Goal: Task Accomplishment & Management: Manage account settings

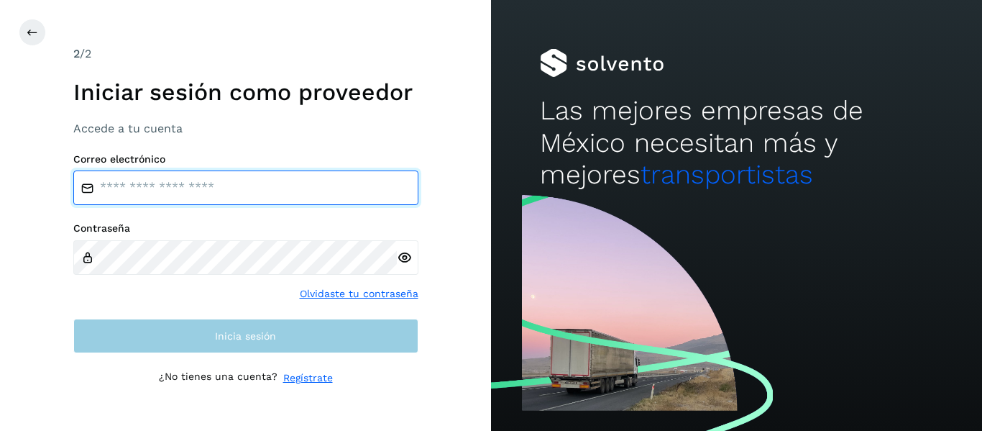
type input "**********"
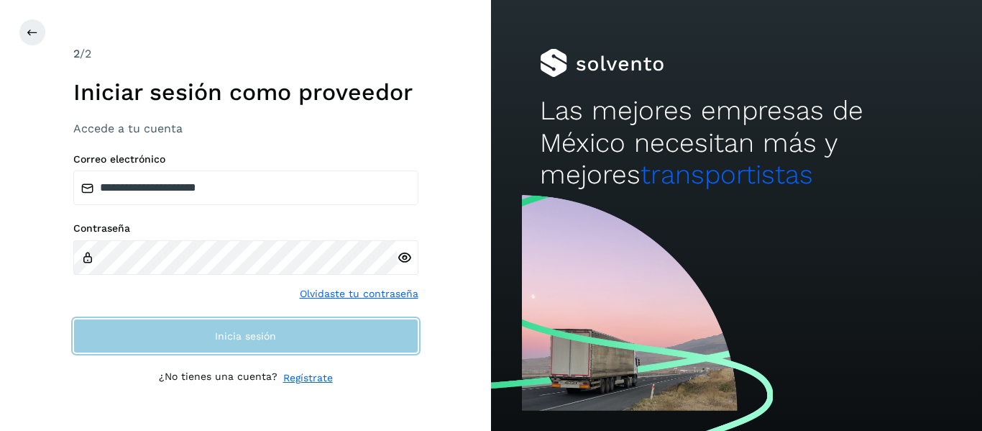
click at [181, 327] on button "Inicia sesión" at bounding box center [245, 336] width 345 height 35
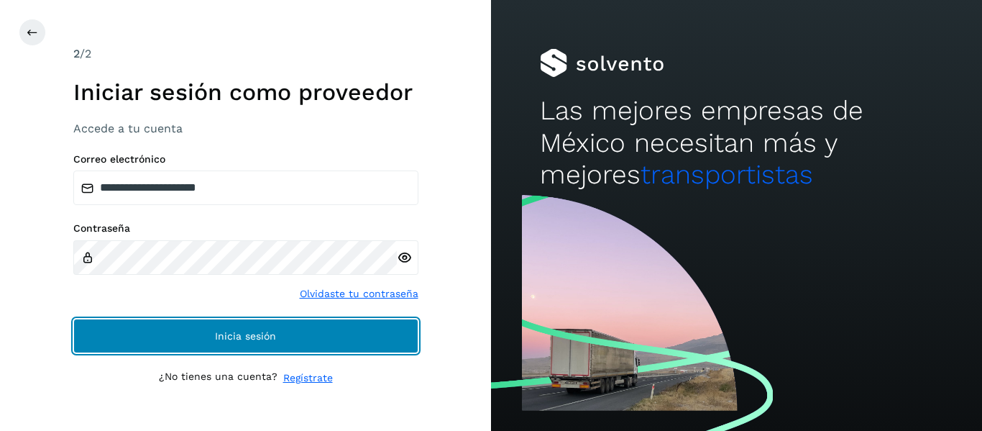
click at [227, 337] on span "Inicia sesión" at bounding box center [245, 336] width 61 height 10
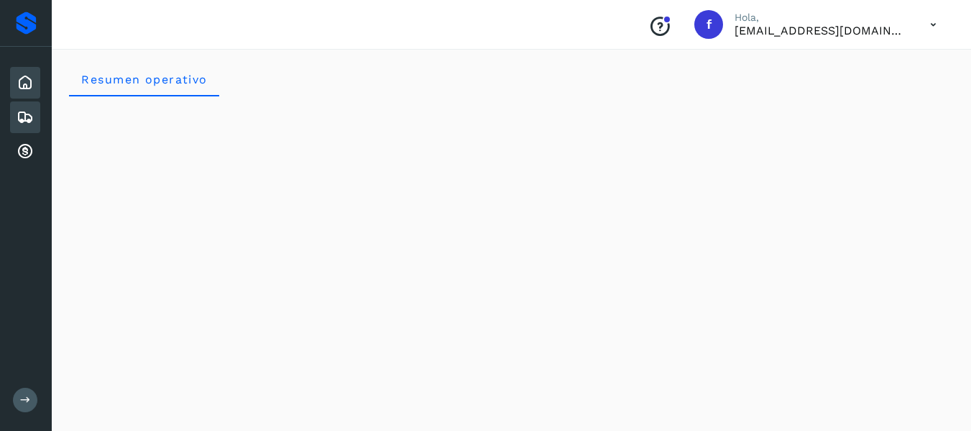
click at [29, 113] on icon at bounding box center [25, 117] width 17 height 17
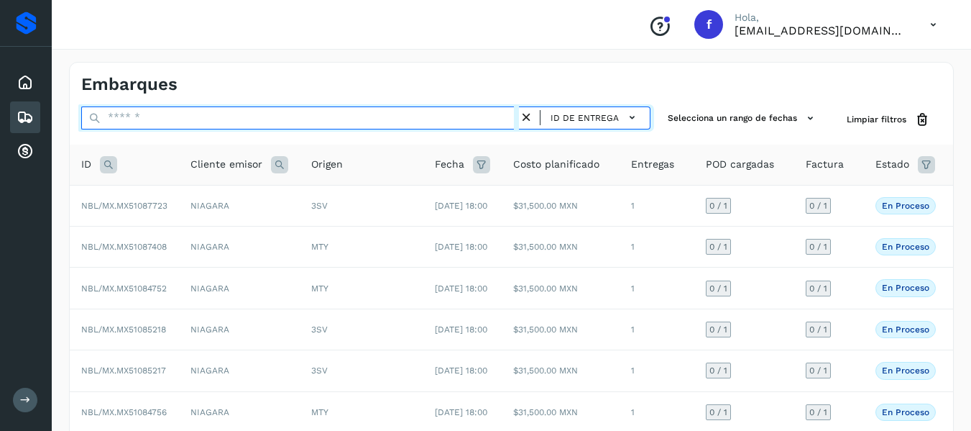
click at [154, 114] on input "text" at bounding box center [300, 117] width 438 height 23
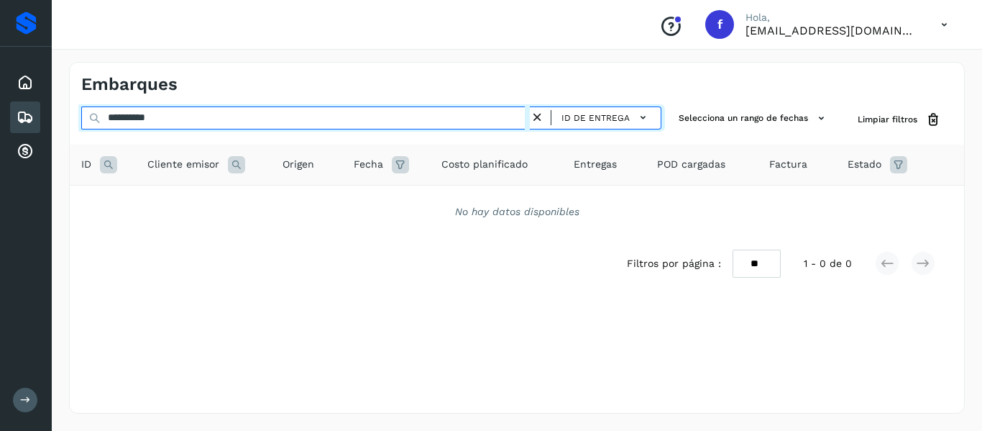
type input "**********"
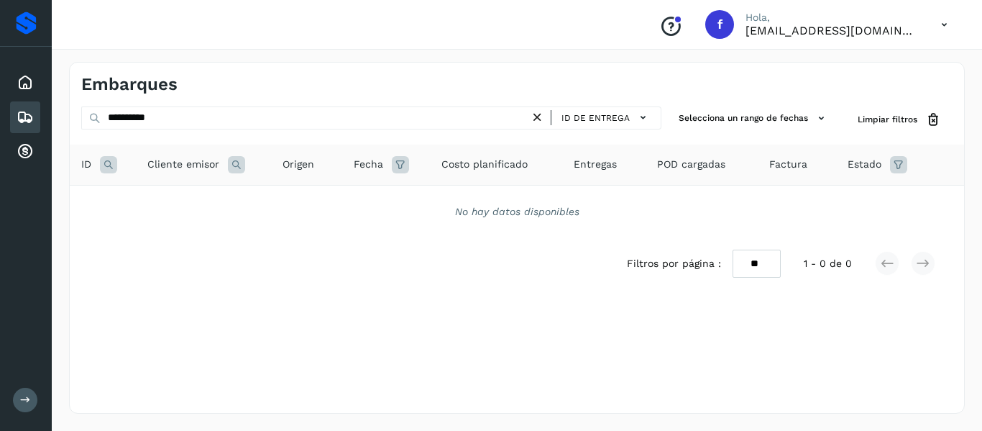
click at [539, 119] on icon at bounding box center [537, 117] width 15 height 15
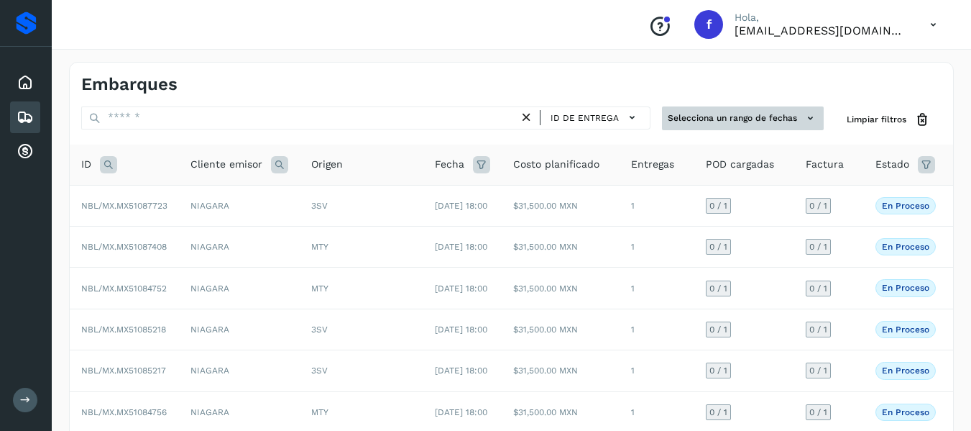
click at [813, 125] on icon at bounding box center [810, 118] width 15 height 15
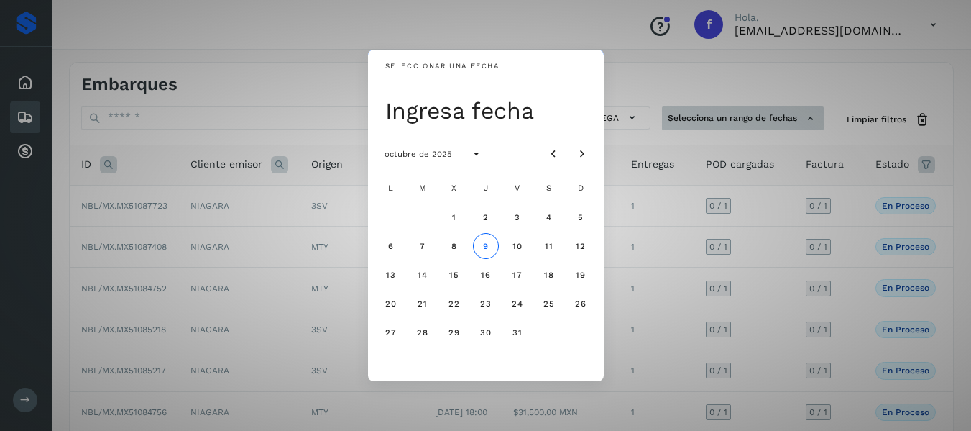
click at [813, 125] on div "Seleccionar una fecha Ingresa fecha octubre de 2025 L M X J V S D 1 2 3 4 5 6 7…" at bounding box center [485, 215] width 971 height 431
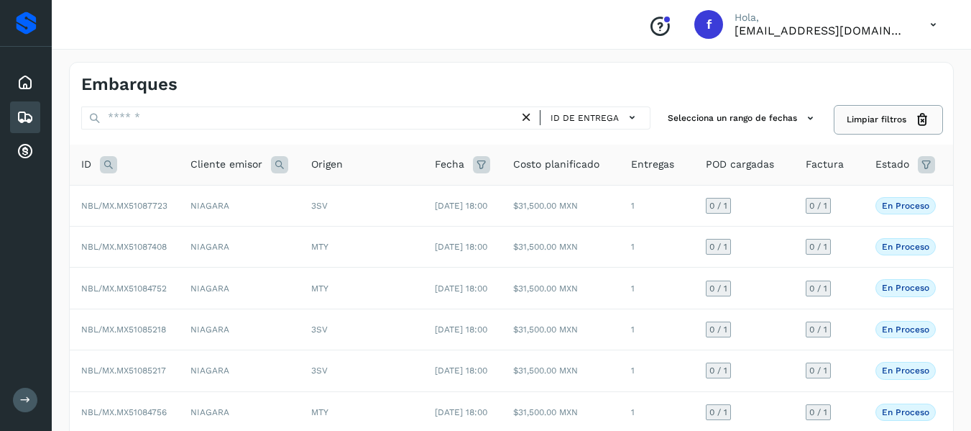
click at [844, 111] on button "Limpiar filtros" at bounding box center [888, 119] width 106 height 27
click at [922, 164] on icon at bounding box center [926, 164] width 17 height 17
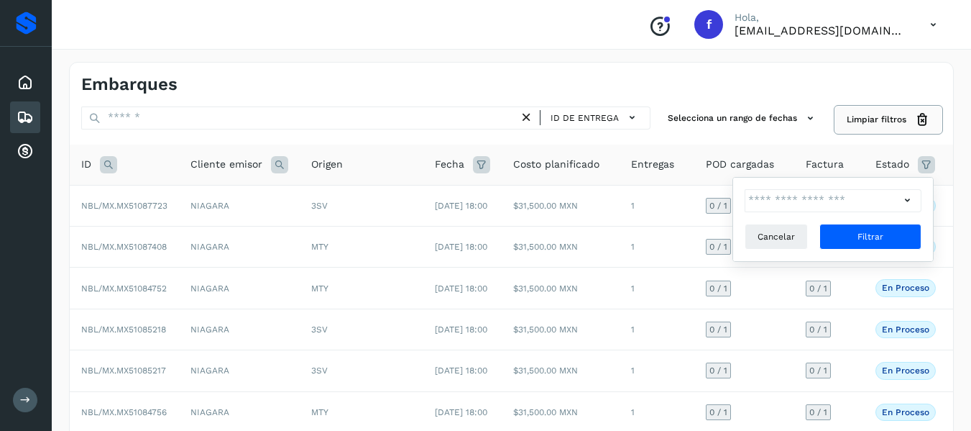
click at [851, 127] on button "Limpiar filtros" at bounding box center [888, 119] width 106 height 27
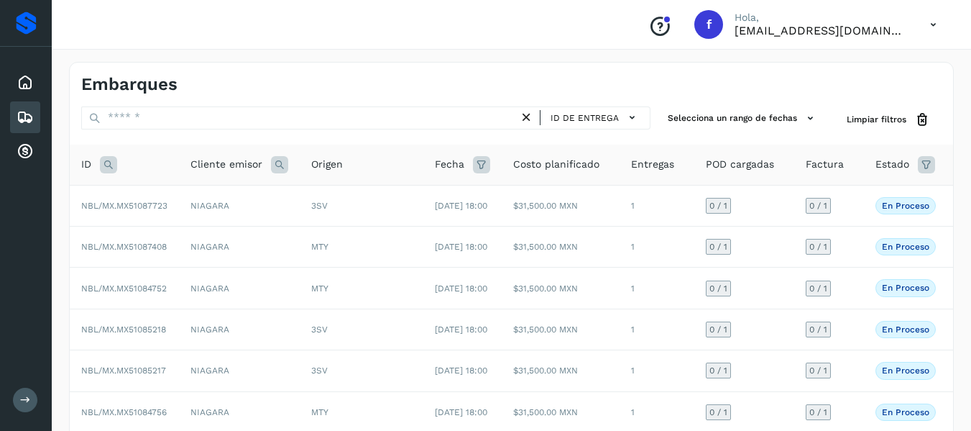
click at [885, 168] on span "Estado" at bounding box center [893, 164] width 34 height 15
click at [913, 164] on div "Estado" at bounding box center [906, 164] width 60 height 17
click at [922, 161] on icon at bounding box center [926, 164] width 17 height 17
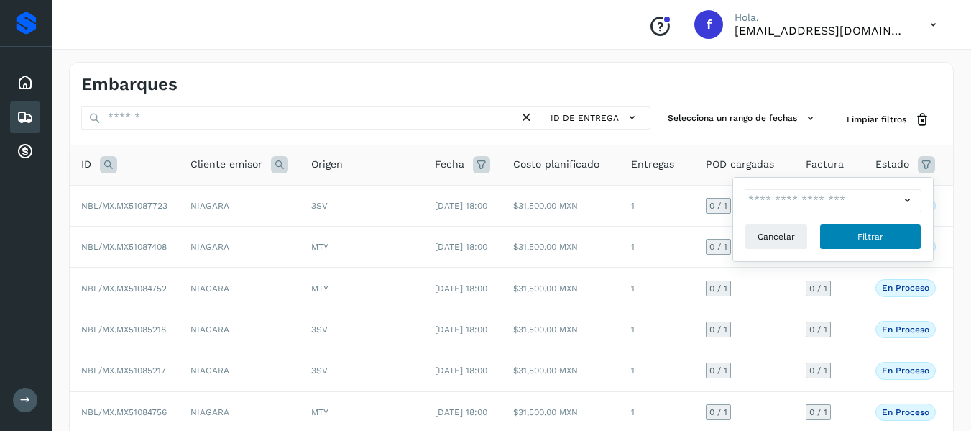
click at [882, 234] on span "Filtrar" at bounding box center [871, 236] width 26 height 13
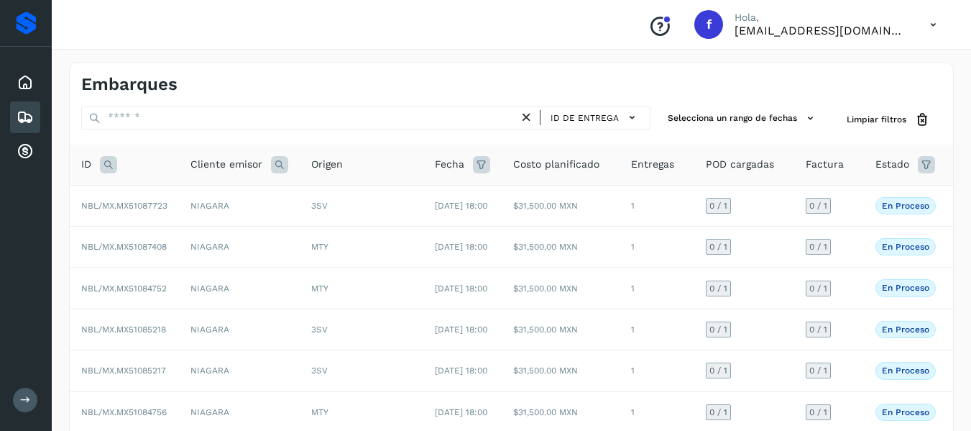
click at [918, 160] on icon at bounding box center [926, 164] width 17 height 17
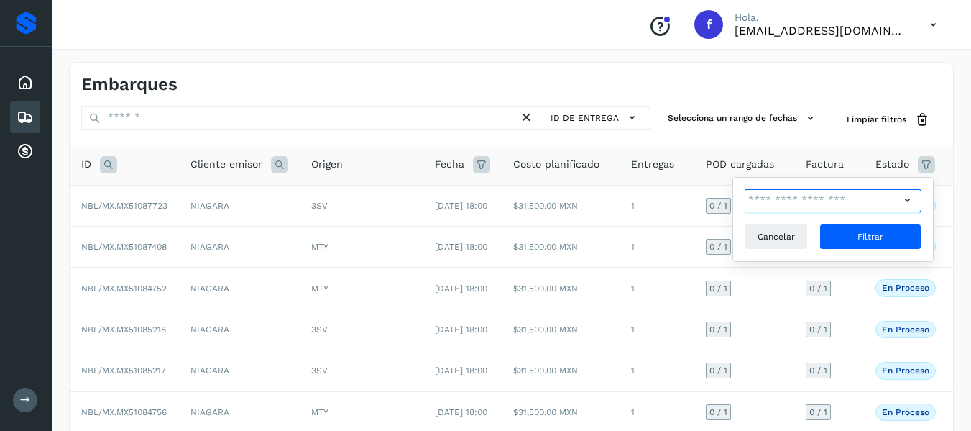
click at [893, 200] on input "text" at bounding box center [822, 200] width 155 height 23
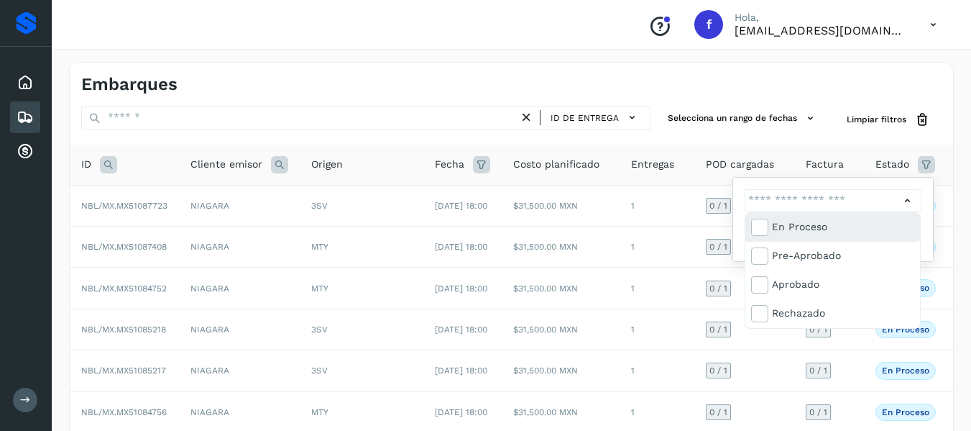
click at [817, 234] on div "En proceso" at bounding box center [843, 227] width 142 height 16
type input "**********"
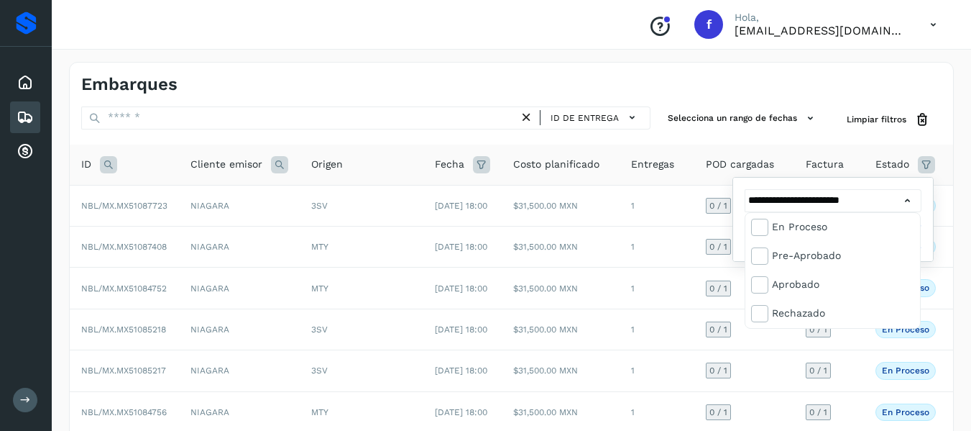
click at [777, 137] on div at bounding box center [485, 215] width 971 height 431
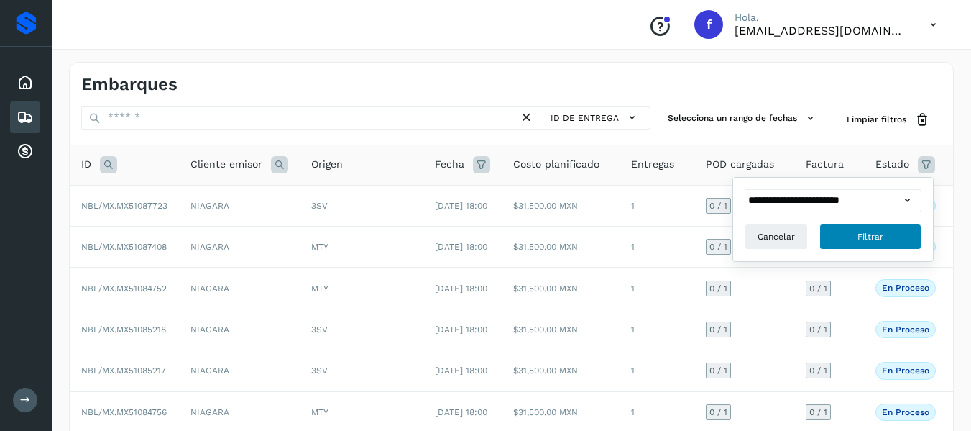
click at [869, 248] on button "Filtrar" at bounding box center [871, 237] width 102 height 26
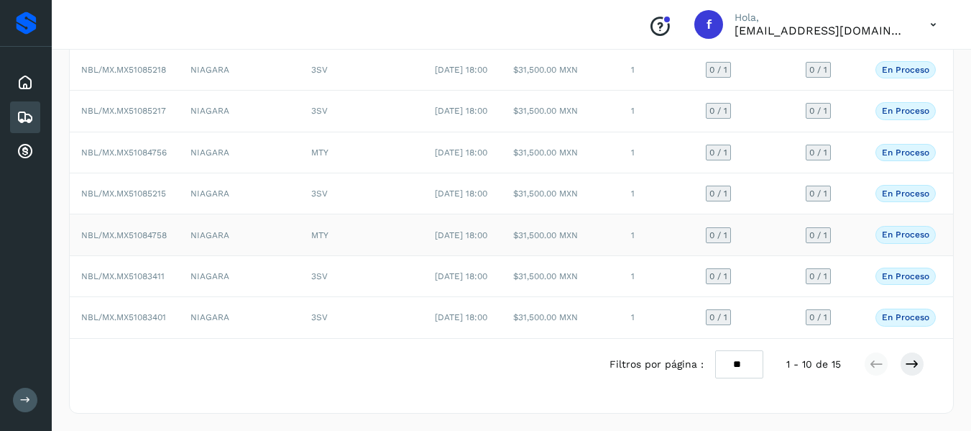
scroll to position [409, 0]
click at [907, 357] on icon at bounding box center [912, 364] width 14 height 14
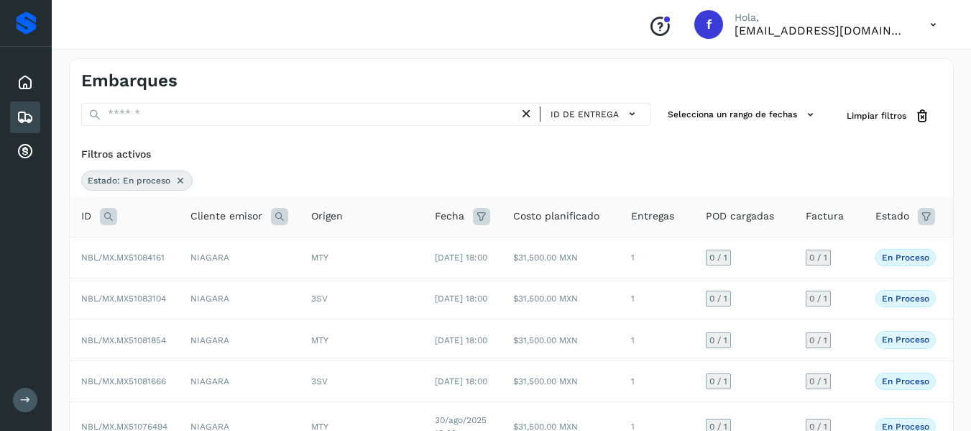
scroll to position [0, 0]
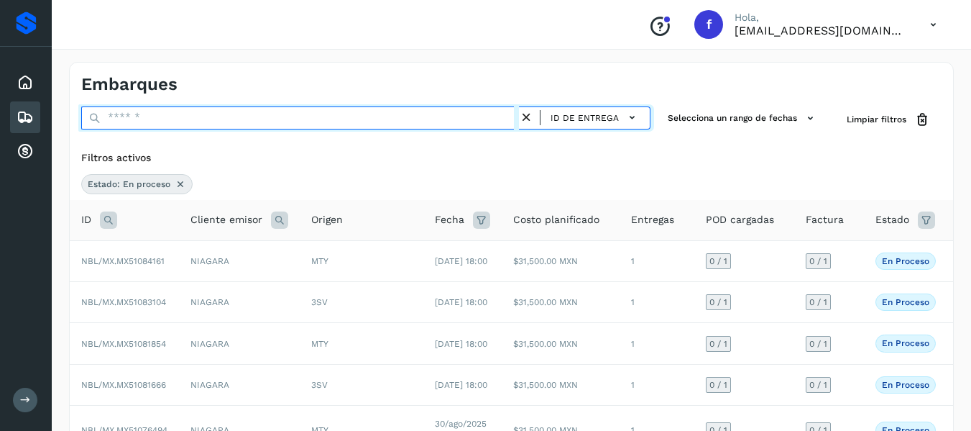
click at [158, 120] on input "text" at bounding box center [300, 117] width 438 height 23
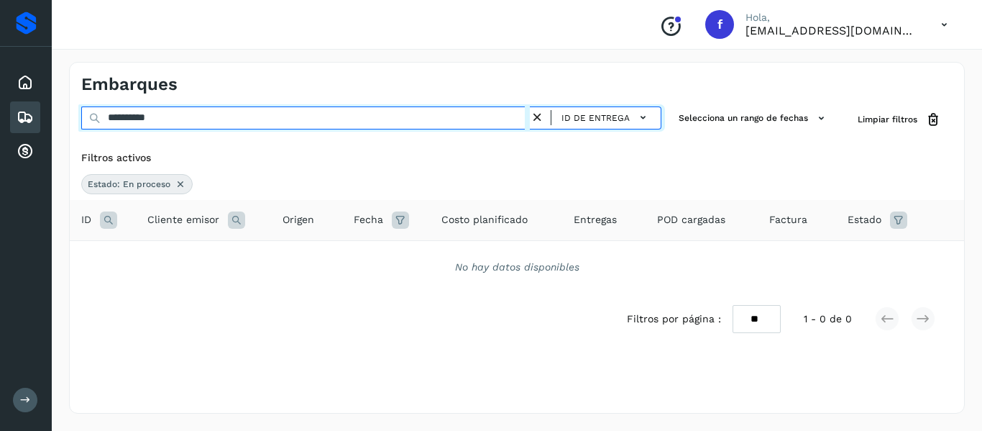
click at [122, 119] on input "**********" at bounding box center [305, 117] width 449 height 23
type input "********"
drag, startPoint x: 180, startPoint y: 116, endPoint x: 84, endPoint y: 118, distance: 95.6
click at [84, 118] on input "********" at bounding box center [305, 117] width 449 height 23
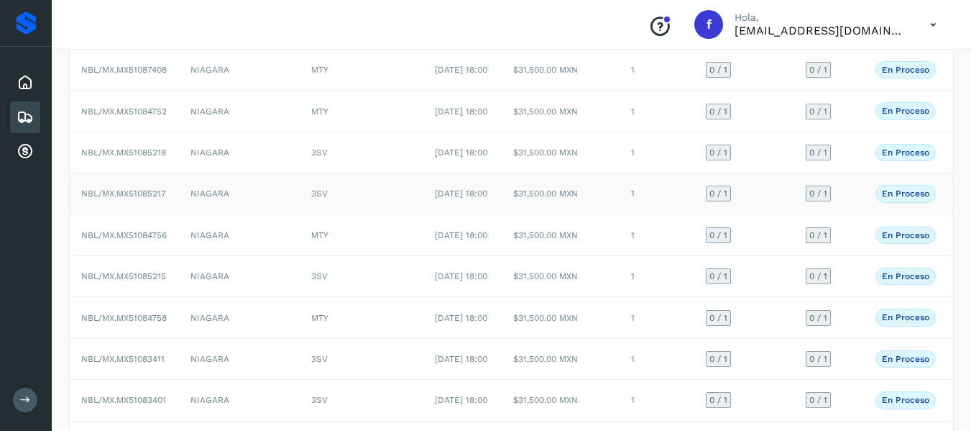
scroll to position [359, 0]
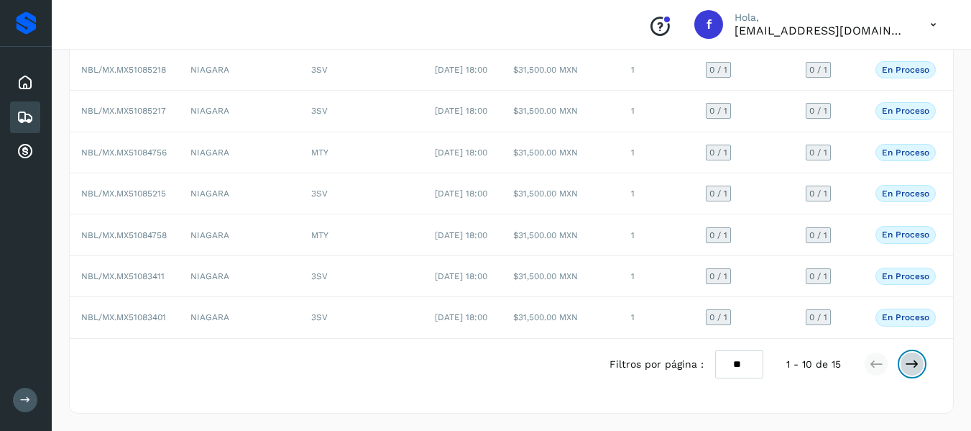
click at [909, 376] on button at bounding box center [912, 364] width 24 height 24
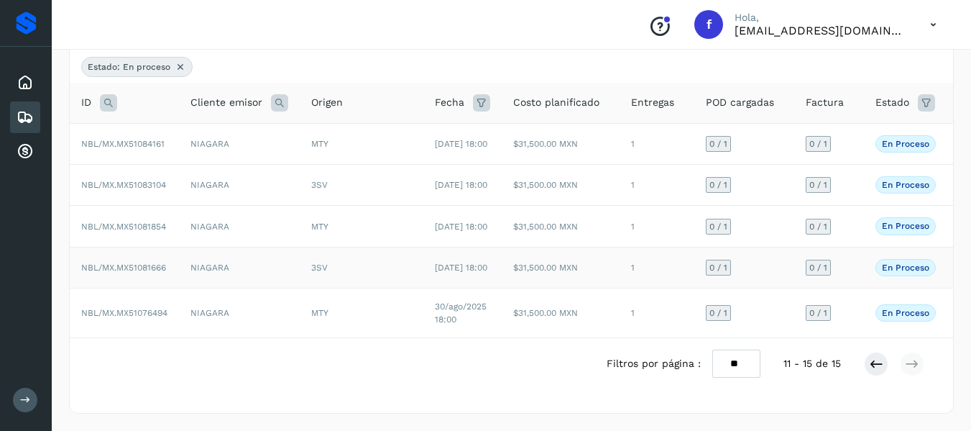
scroll to position [161, 0]
drag, startPoint x: 117, startPoint y: 253, endPoint x: 169, endPoint y: 253, distance: 51.8
click at [169, 253] on td "NBL/MX.MX51081666" at bounding box center [124, 267] width 109 height 41
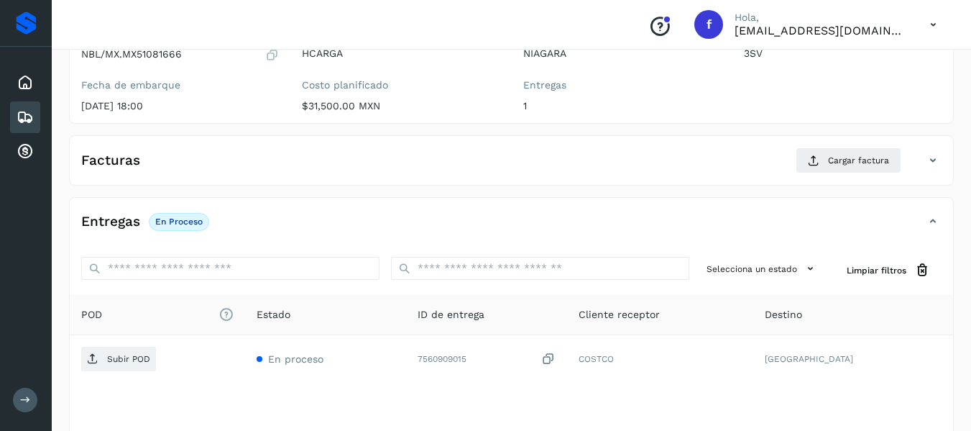
drag, startPoint x: 150, startPoint y: 252, endPoint x: 126, endPoint y: 282, distance: 37.8
click at [126, 282] on div at bounding box center [230, 270] width 298 height 27
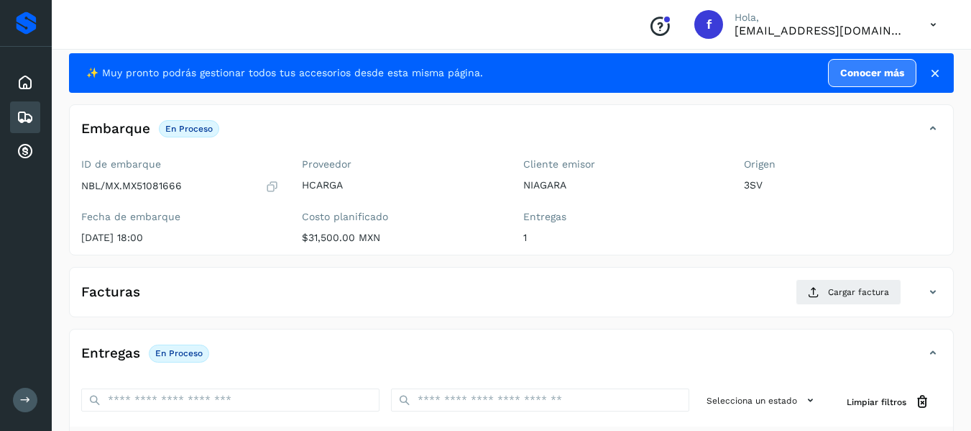
scroll to position [17, 0]
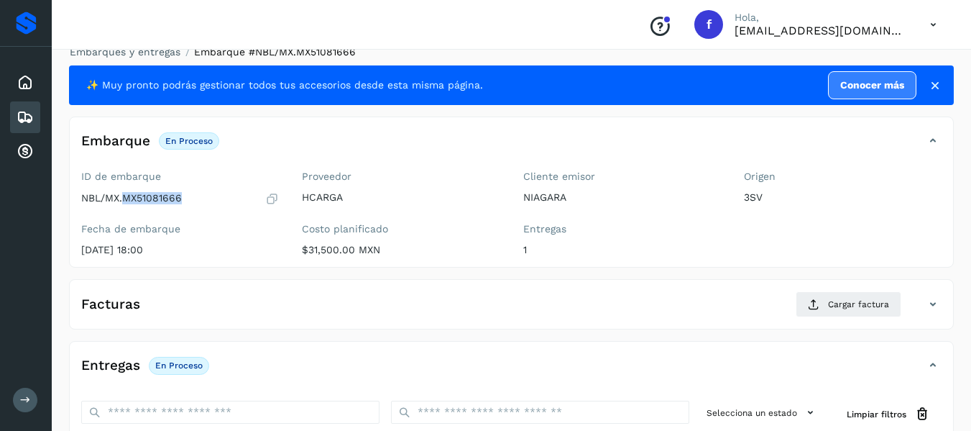
drag, startPoint x: 124, startPoint y: 198, endPoint x: 194, endPoint y: 201, distance: 69.8
click at [194, 201] on div "NBL/MX.MX51081666" at bounding box center [180, 198] width 198 height 14
copy p "MX51081666"
click at [31, 117] on icon at bounding box center [25, 117] width 17 height 17
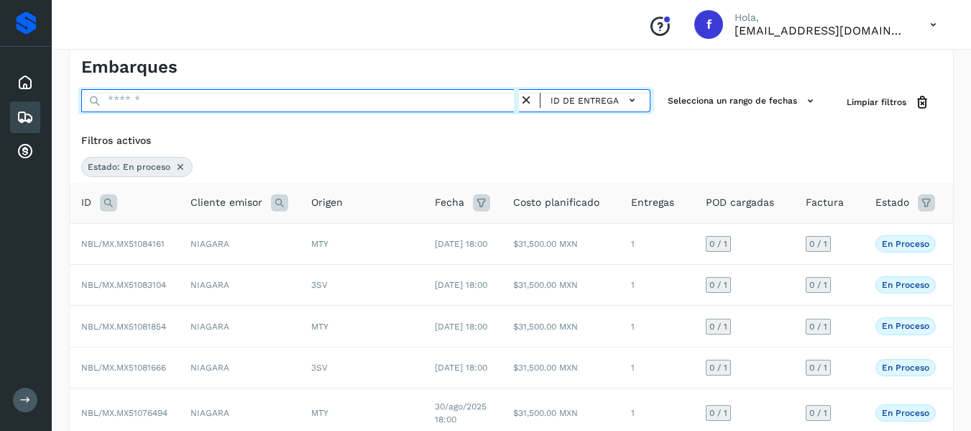
click at [132, 103] on input "text" at bounding box center [300, 100] width 438 height 23
paste input "**********"
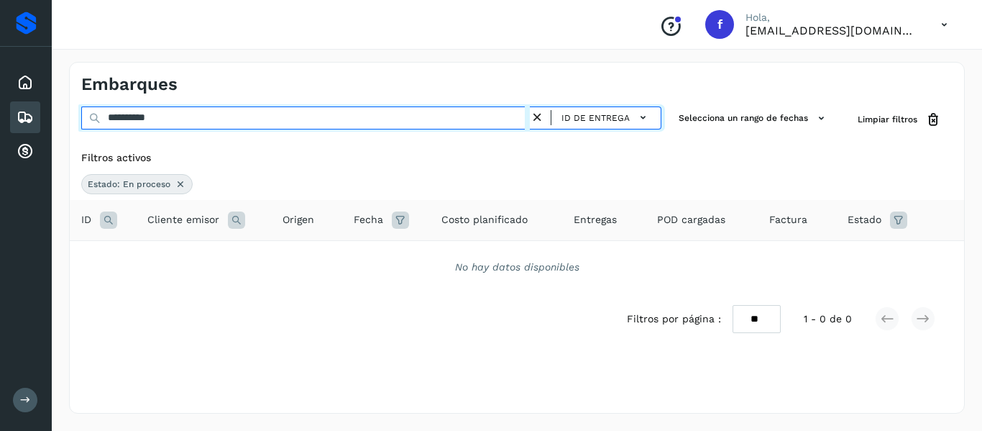
click at [109, 117] on input "**********" at bounding box center [305, 117] width 449 height 23
type input "**********"
drag, startPoint x: 221, startPoint y: 116, endPoint x: 102, endPoint y: 119, distance: 119.4
click at [102, 119] on input "**********" at bounding box center [305, 117] width 449 height 23
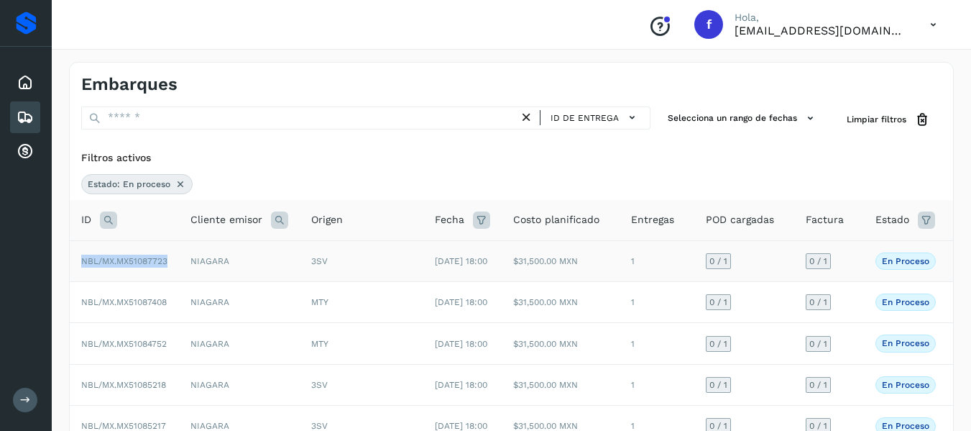
drag, startPoint x: 82, startPoint y: 267, endPoint x: 170, endPoint y: 264, distance: 88.5
click at [170, 264] on td "NBL/MX.MX51087723" at bounding box center [124, 260] width 109 height 41
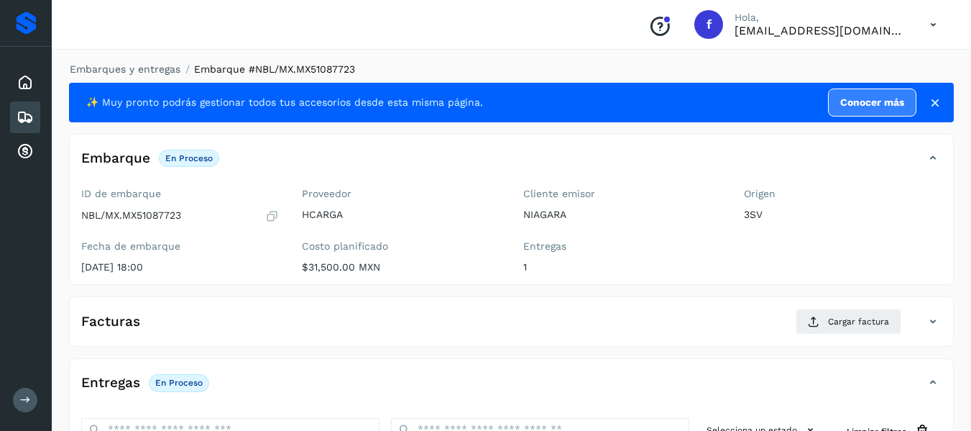
click at [185, 216] on div "NBL/MX.MX51087723" at bounding box center [180, 216] width 198 height 14
drag, startPoint x: 182, startPoint y: 216, endPoint x: 88, endPoint y: 216, distance: 93.5
click at [87, 216] on p "NBL/MX.MX51087723" at bounding box center [131, 215] width 100 height 12
copy p "BL/MX.MX51087723"
click at [125, 228] on div "ID de embarque NBL/MX.MX51087723 Fecha de embarque [DATE] 18:00" at bounding box center [180, 233] width 221 height 102
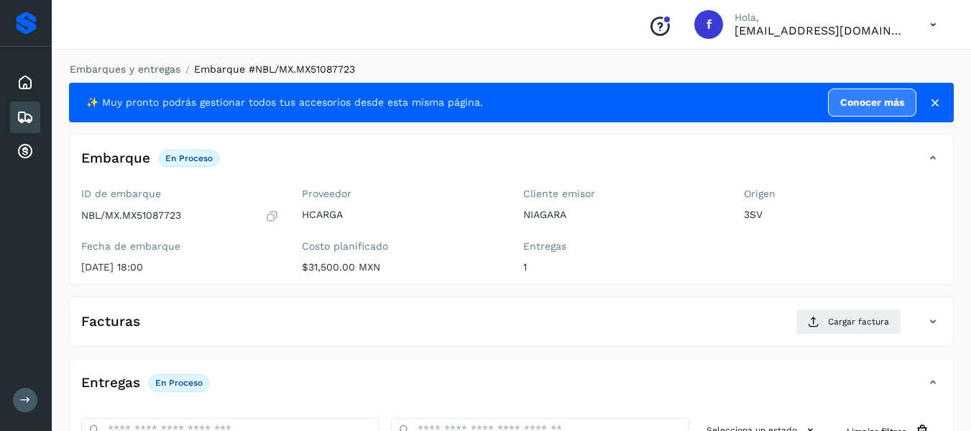
click at [79, 214] on div "ID de embarque NBL/MX.MX51087723 Fecha de embarque [DATE] 18:00" at bounding box center [180, 233] width 221 height 102
drag, startPoint x: 83, startPoint y: 214, endPoint x: 182, endPoint y: 214, distance: 98.5
click at [181, 214] on p "NBL/MX.MX51087723" at bounding box center [131, 215] width 100 height 12
copy p "NBL/MX.MX51087723"
click at [28, 118] on icon at bounding box center [25, 117] width 17 height 17
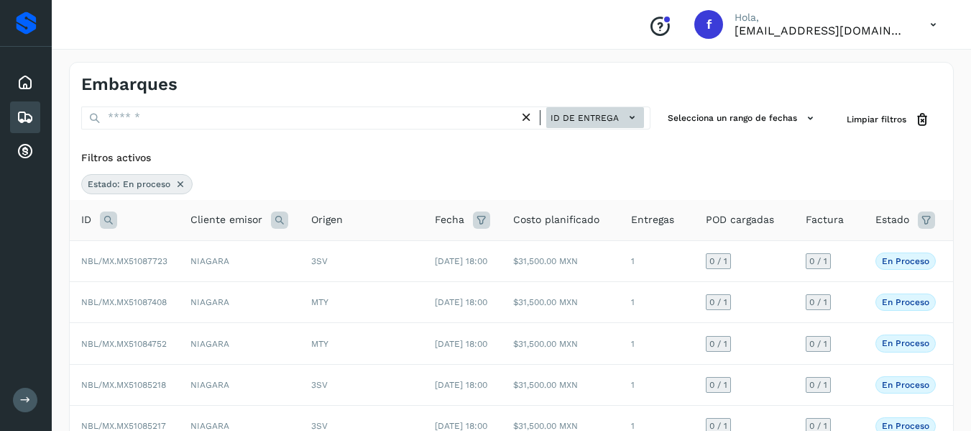
click at [613, 116] on span "ID de entrega" at bounding box center [585, 117] width 68 height 13
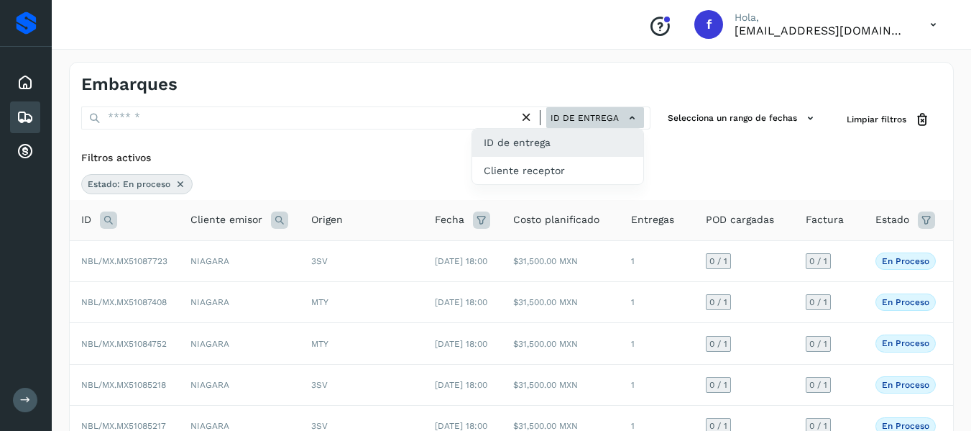
click at [613, 116] on div at bounding box center [485, 215] width 971 height 431
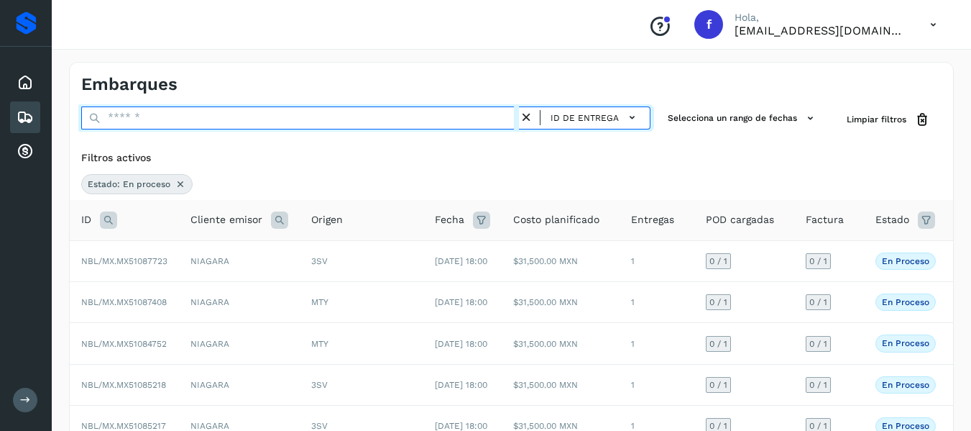
click at [269, 119] on input "text" at bounding box center [300, 117] width 438 height 23
paste input "**********"
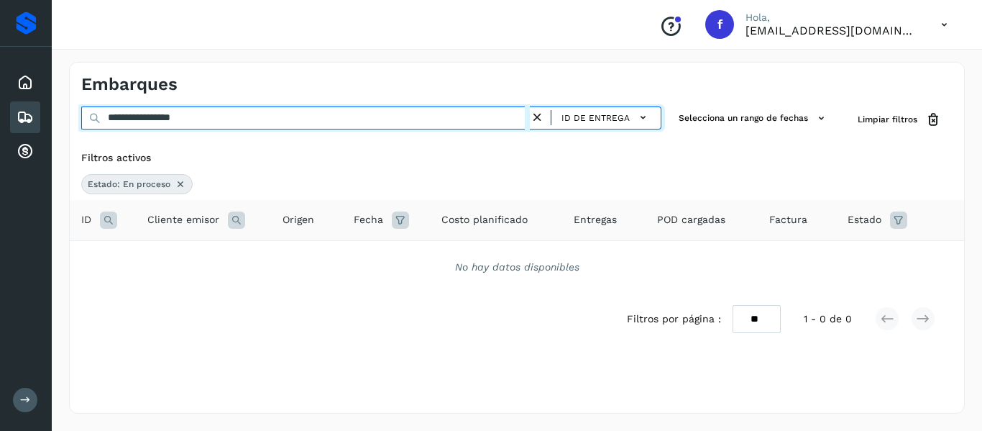
type input "**********"
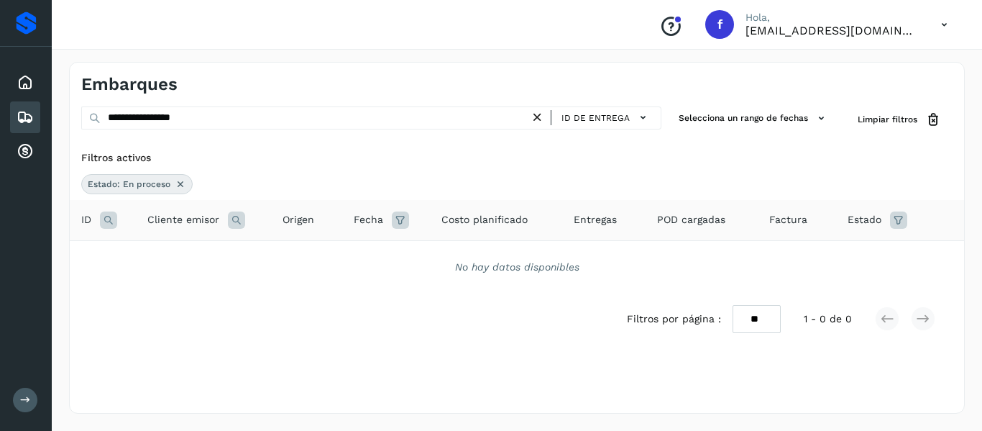
click at [894, 219] on icon at bounding box center [898, 219] width 17 height 17
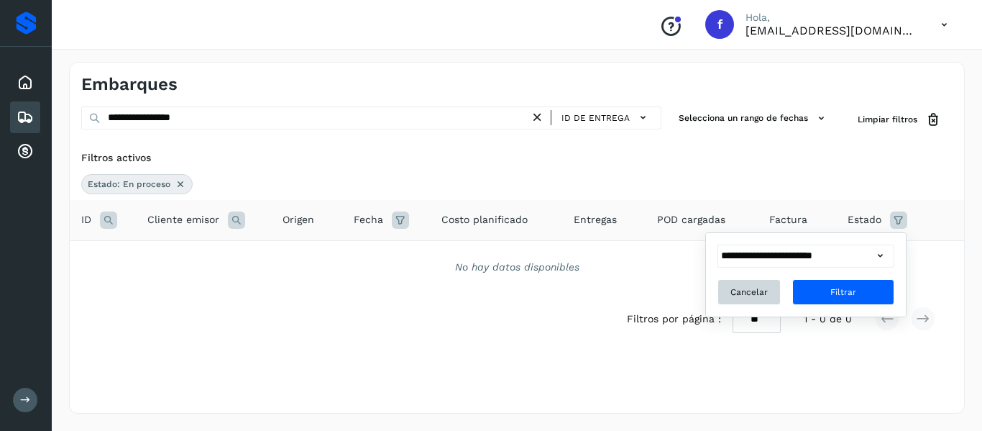
click at [751, 291] on span "Cancelar" at bounding box center [748, 291] width 37 height 13
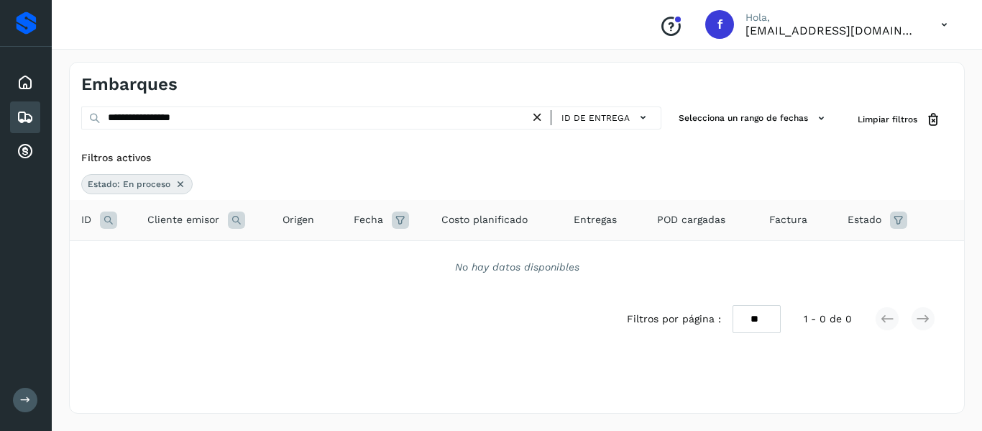
click at [887, 216] on div "Estado" at bounding box center [883, 219] width 70 height 17
click at [894, 219] on icon at bounding box center [898, 219] width 17 height 17
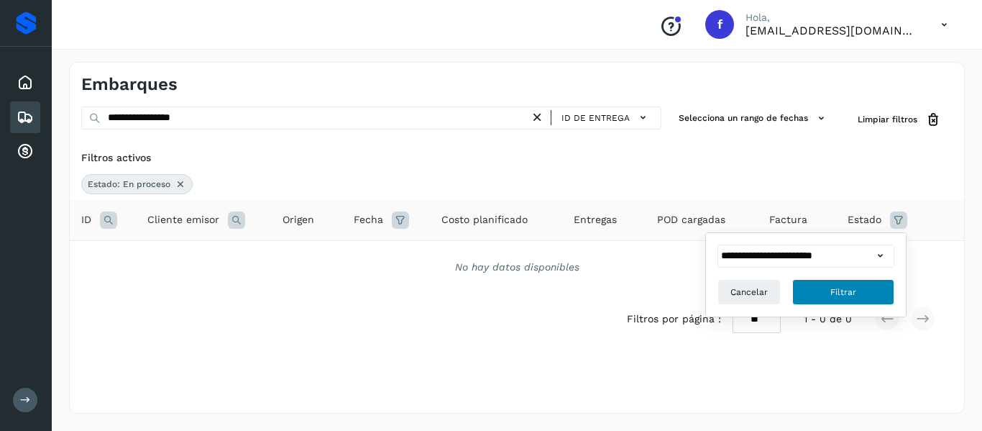
click at [859, 283] on button "Filtrar" at bounding box center [843, 292] width 102 height 26
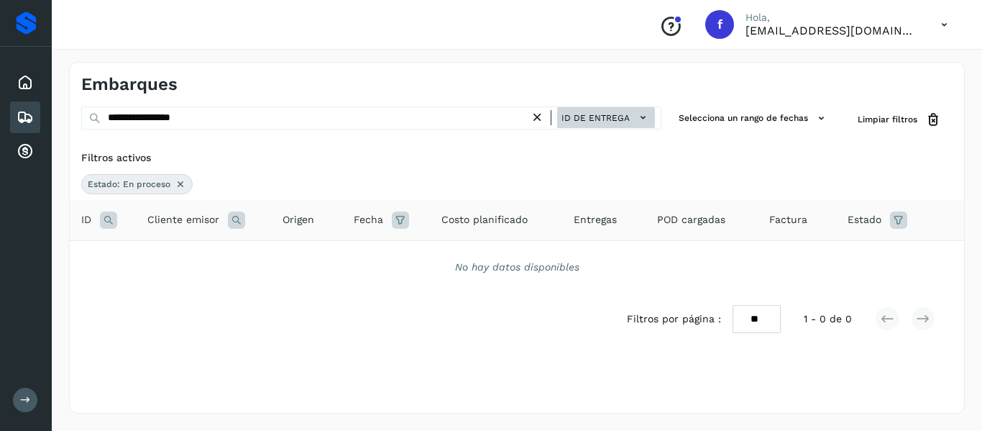
click at [601, 116] on span "ID de entrega" at bounding box center [596, 117] width 68 height 13
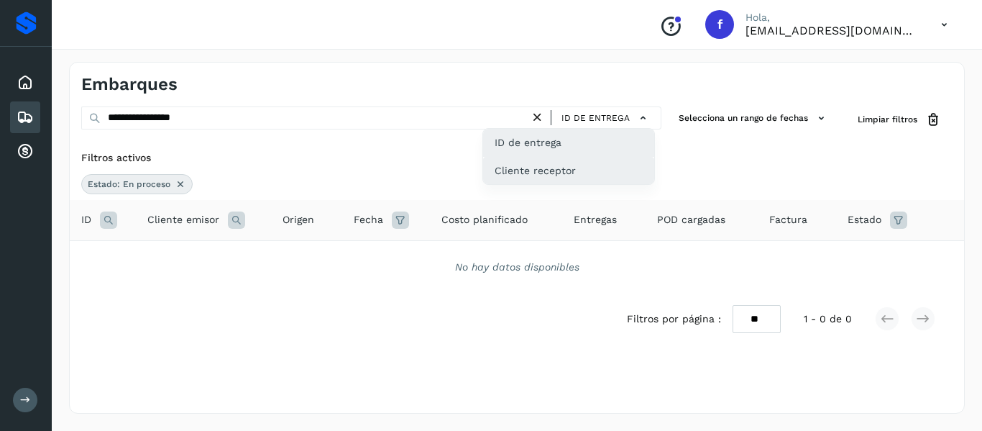
click at [578, 162] on div "Cliente receptor" at bounding box center [568, 170] width 171 height 27
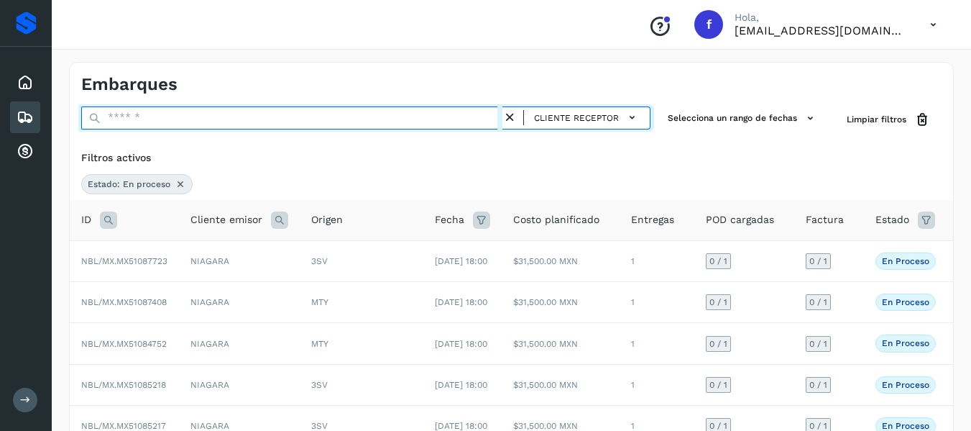
click at [298, 120] on input "text" at bounding box center [291, 117] width 421 height 23
paste input "**********"
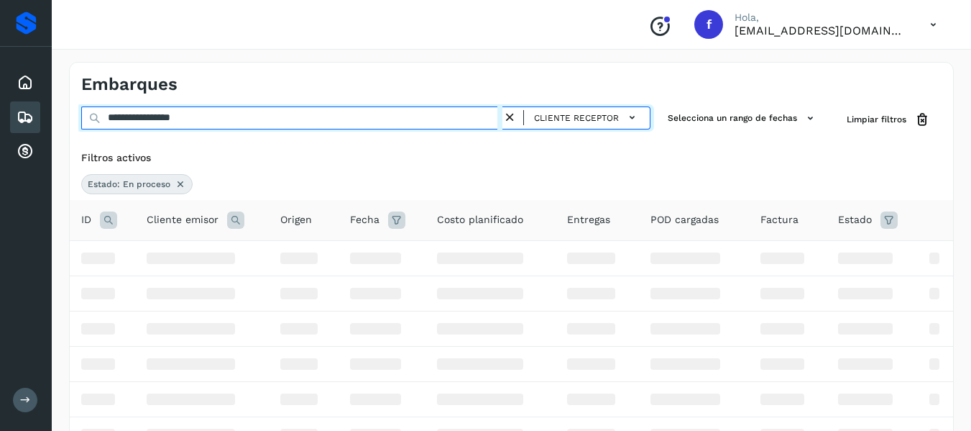
type input "**********"
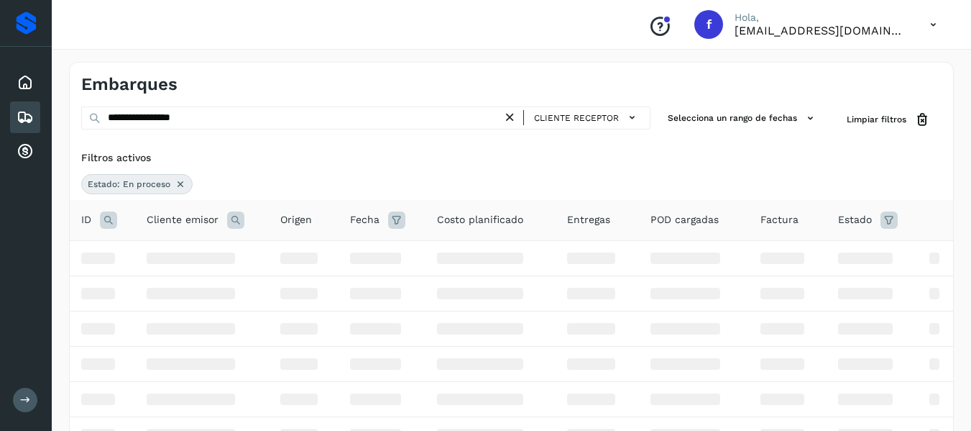
click at [393, 158] on div "Filtros activos" at bounding box center [511, 157] width 861 height 15
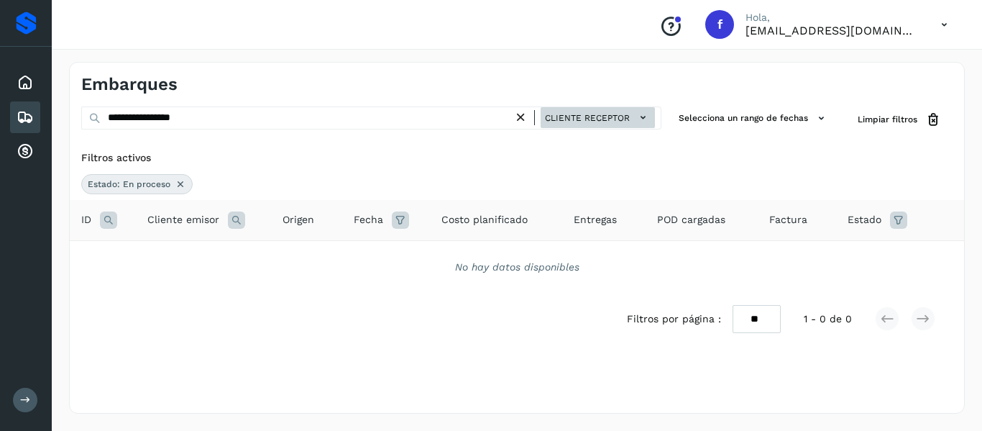
click at [589, 115] on span "Cliente receptor" at bounding box center [587, 117] width 85 height 13
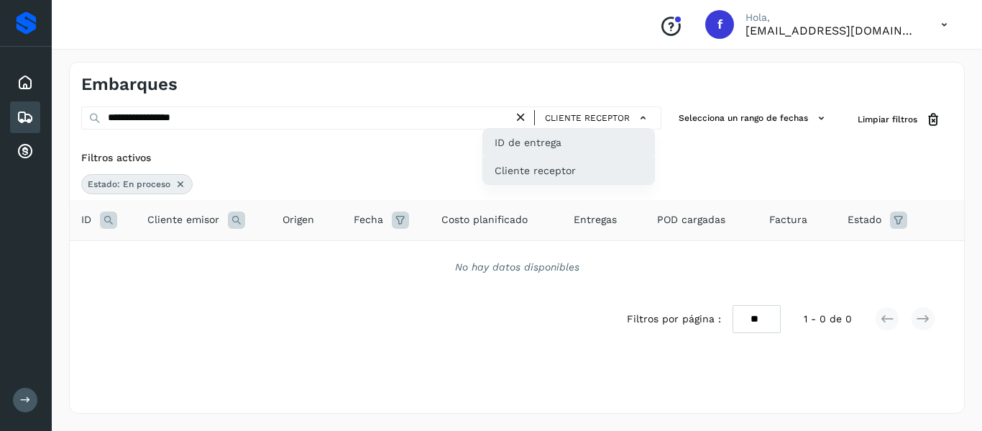
click at [584, 136] on div "ID de entrega" at bounding box center [568, 142] width 171 height 27
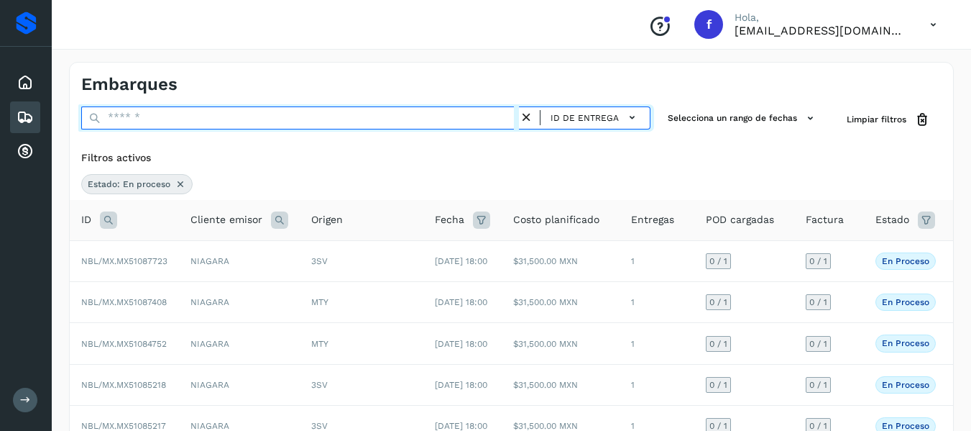
click at [206, 116] on input "text" at bounding box center [300, 117] width 438 height 23
paste input "**********"
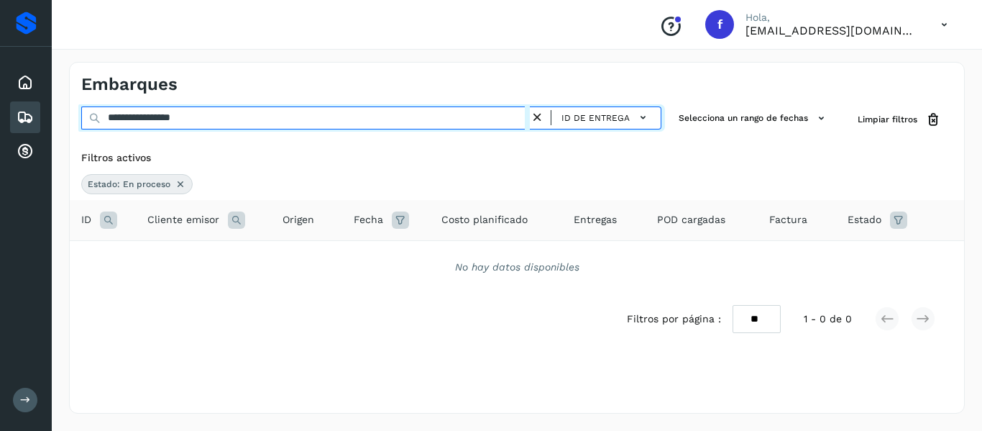
click at [166, 123] on input "**********" at bounding box center [305, 117] width 449 height 23
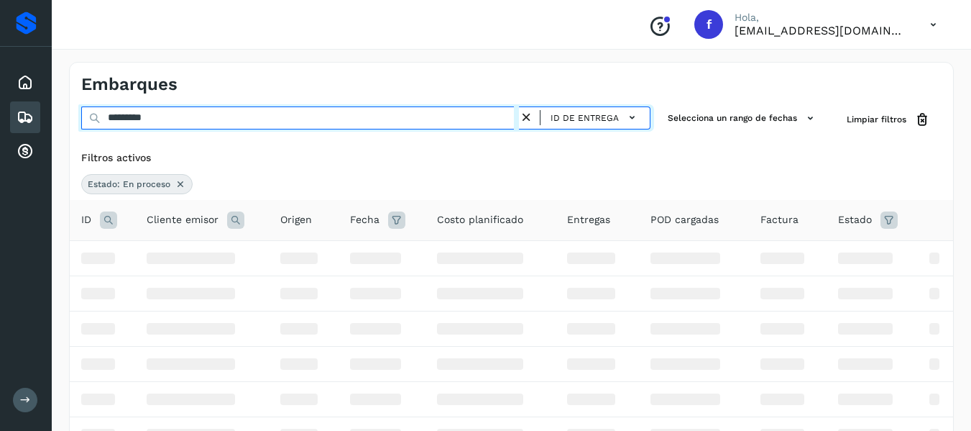
type input "********"
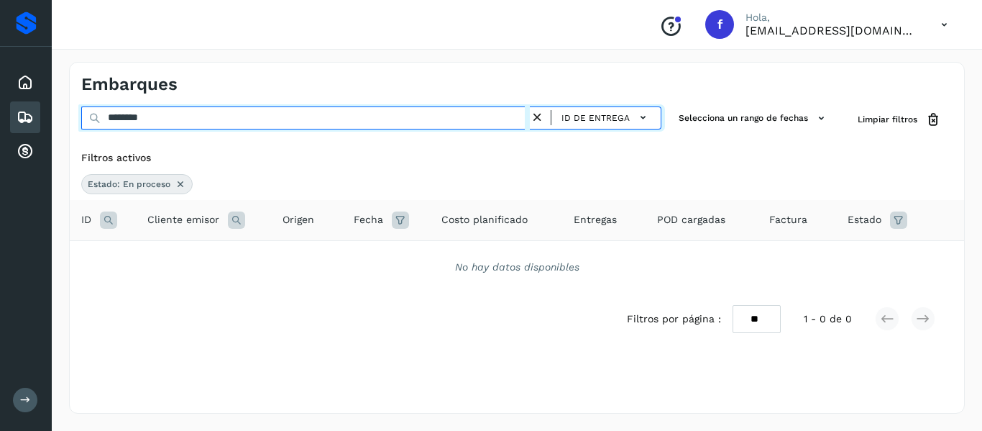
drag, startPoint x: 178, startPoint y: 119, endPoint x: 86, endPoint y: 119, distance: 92.7
click at [86, 119] on input "********" at bounding box center [305, 117] width 449 height 23
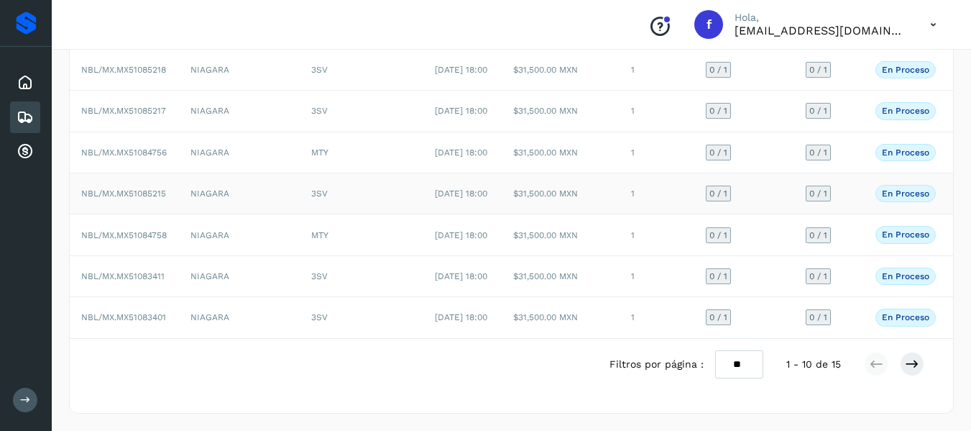
scroll to position [409, 0]
click at [906, 362] on icon at bounding box center [912, 364] width 14 height 14
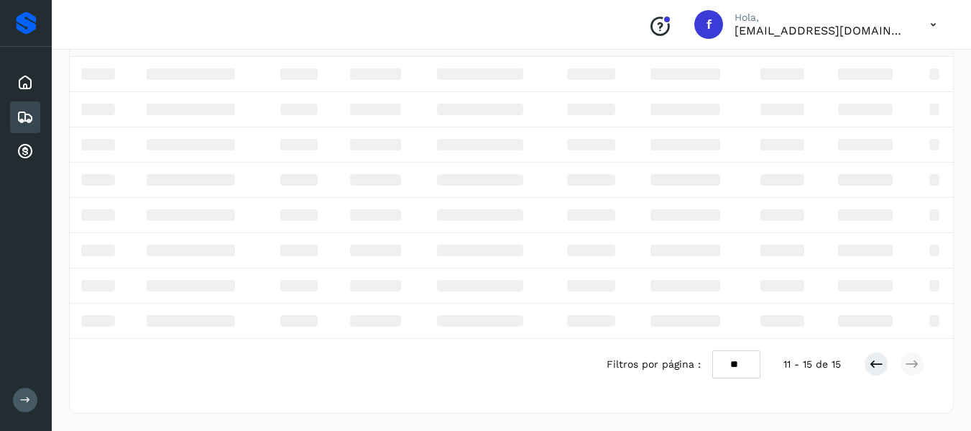
scroll to position [161, 0]
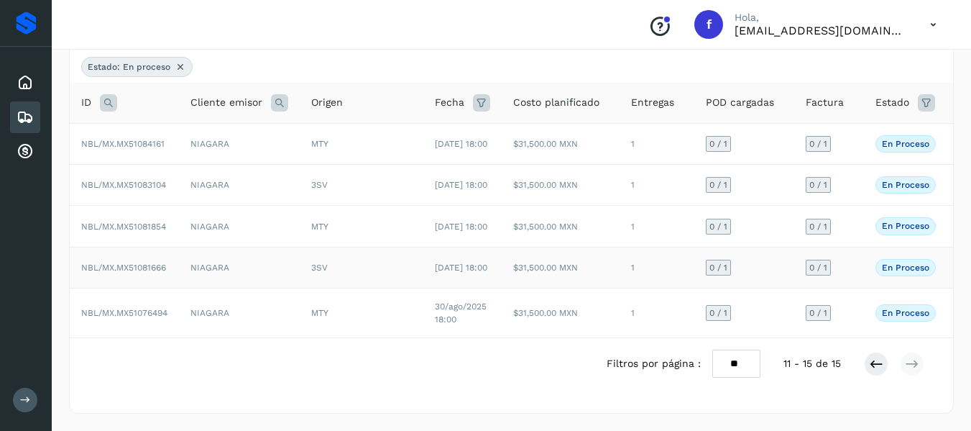
click at [162, 262] on span "NBL/MX.MX51081666" at bounding box center [123, 267] width 85 height 10
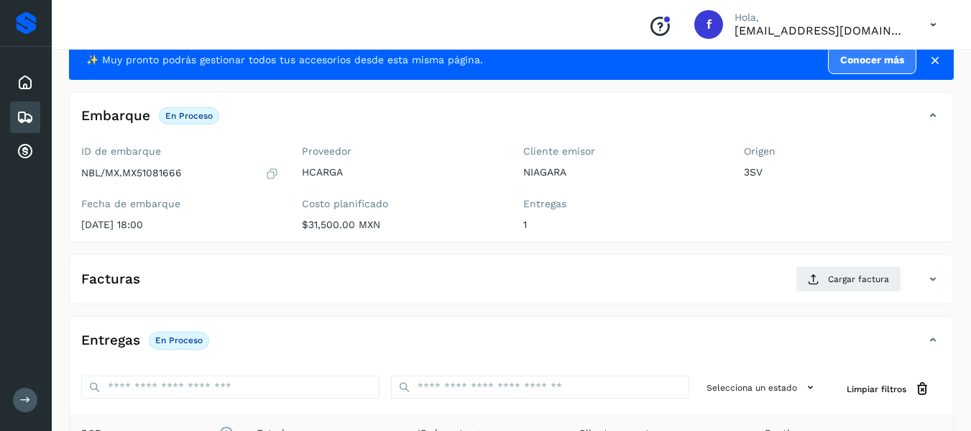
scroll to position [17, 0]
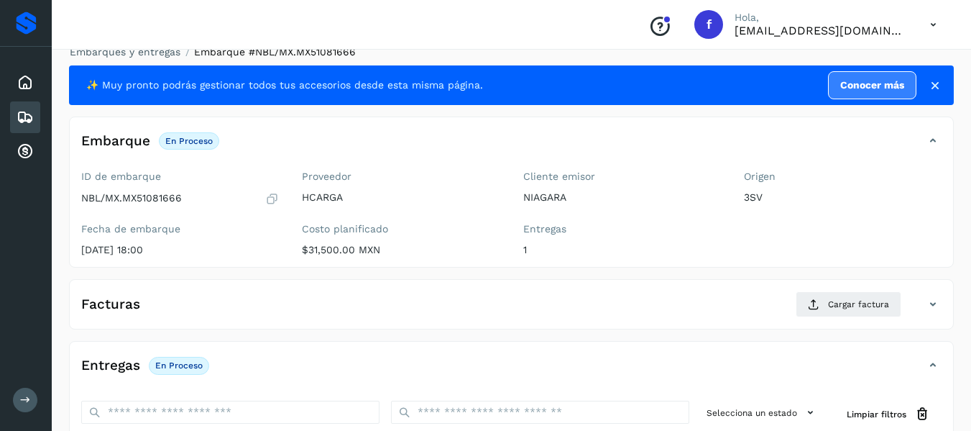
click at [931, 84] on icon at bounding box center [935, 85] width 14 height 14
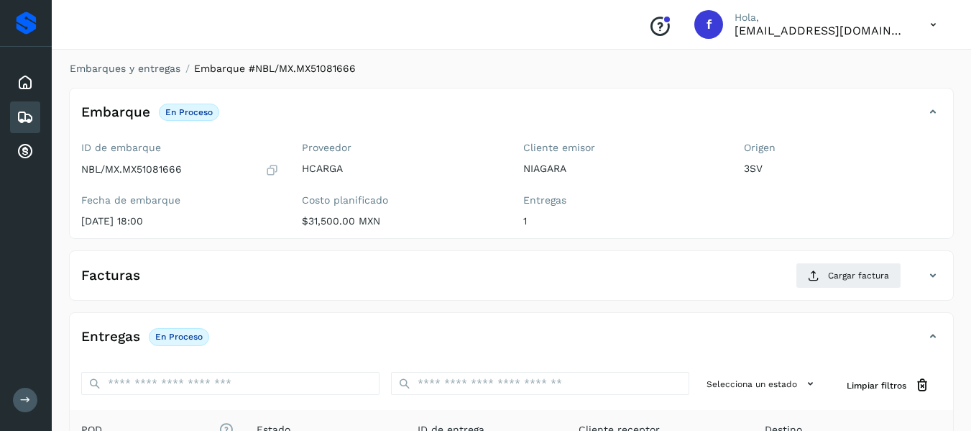
scroll to position [0, 0]
drag, startPoint x: 131, startPoint y: 168, endPoint x: 182, endPoint y: 168, distance: 51.0
click at [182, 168] on p "NBL/MX.MX51081666" at bounding box center [131, 170] width 101 height 12
copy p "MX51081666"
click at [255, 188] on div "ID de embarque NBL/MX.MX51081666 Fecha de embarque [DATE] 18:00" at bounding box center [180, 188] width 221 height 102
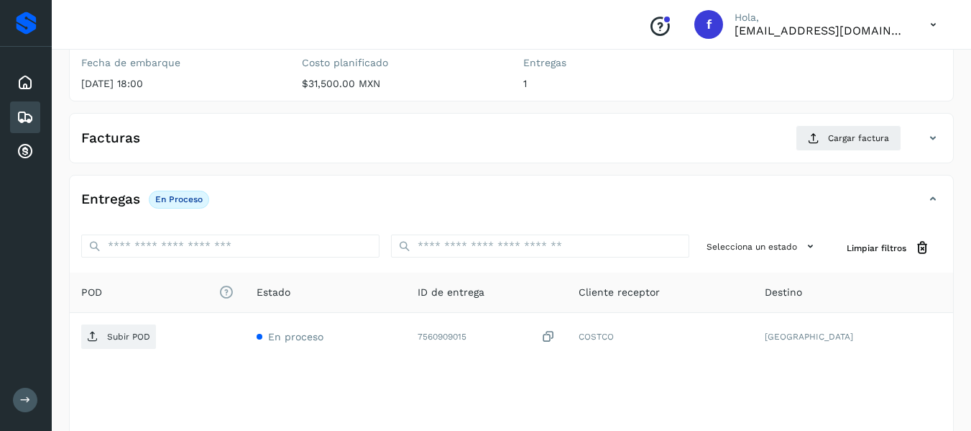
scroll to position [144, 0]
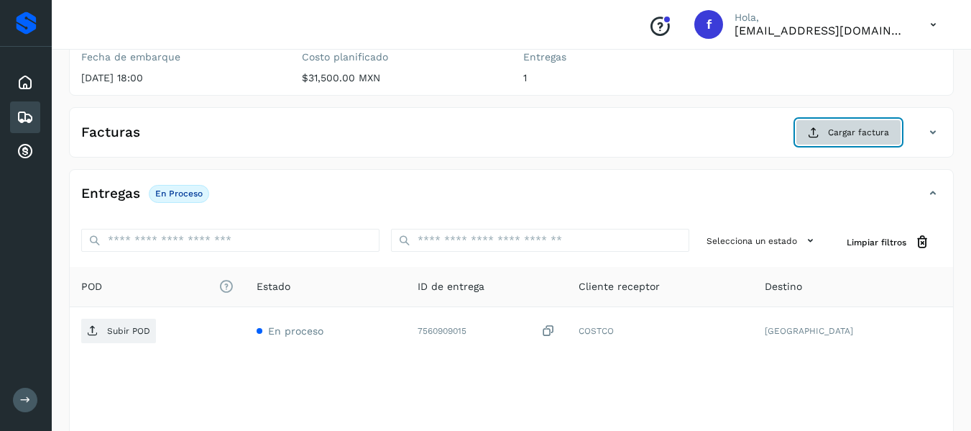
click at [815, 129] on icon at bounding box center [814, 133] width 12 height 12
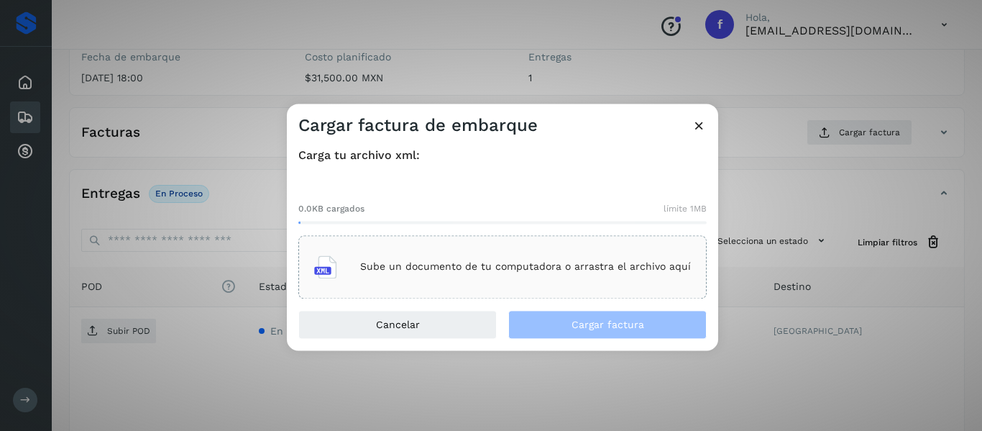
click at [351, 272] on div "Sube un documento de tu computadora o arrastra el archivo aquí" at bounding box center [502, 266] width 377 height 39
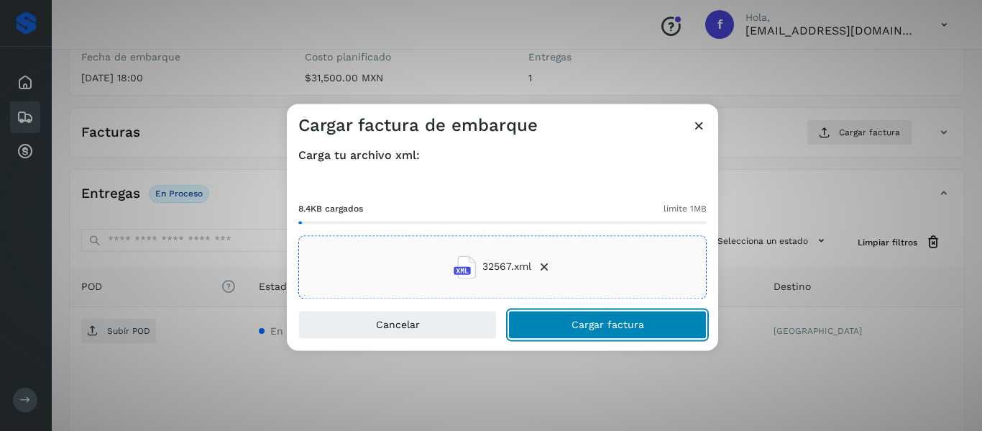
click at [565, 324] on button "Cargar factura" at bounding box center [607, 324] width 198 height 29
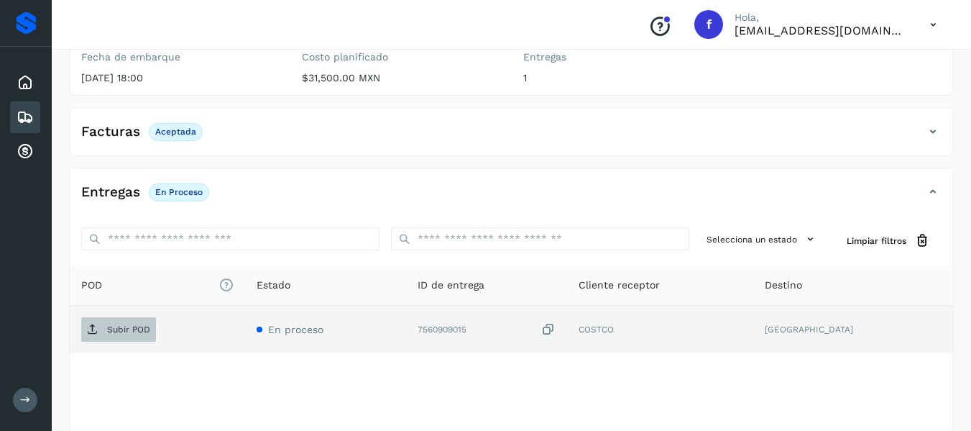
click at [128, 331] on p "Subir POD" at bounding box center [128, 329] width 43 height 10
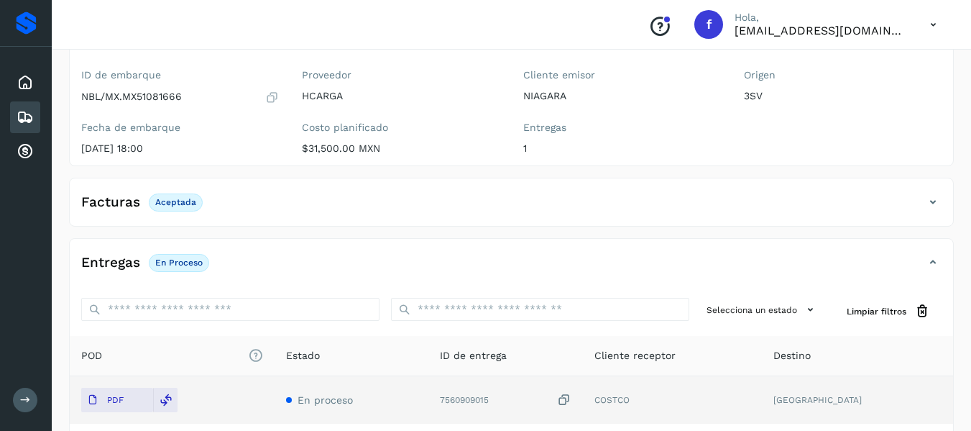
scroll to position [0, 0]
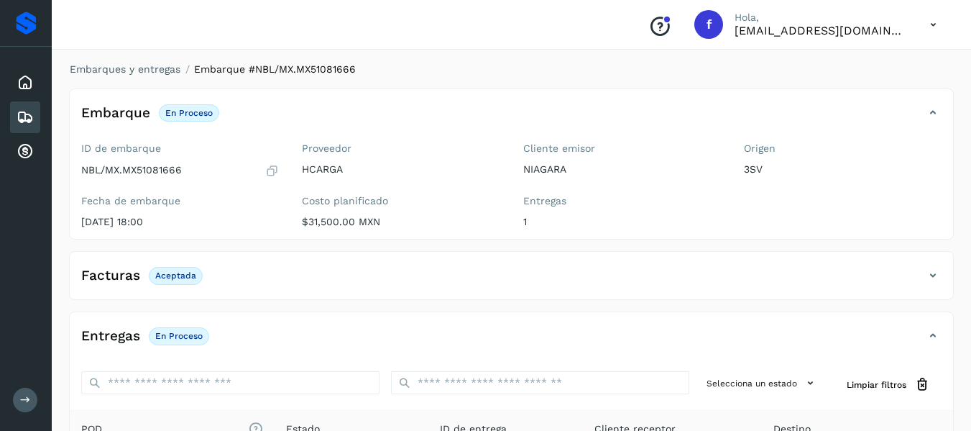
click at [31, 118] on icon at bounding box center [25, 117] width 17 height 17
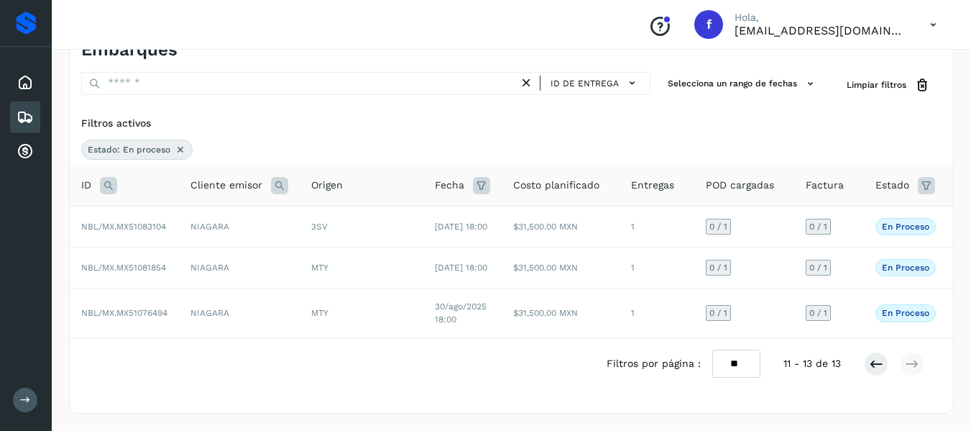
scroll to position [62, 0]
click at [869, 362] on icon at bounding box center [876, 364] width 14 height 14
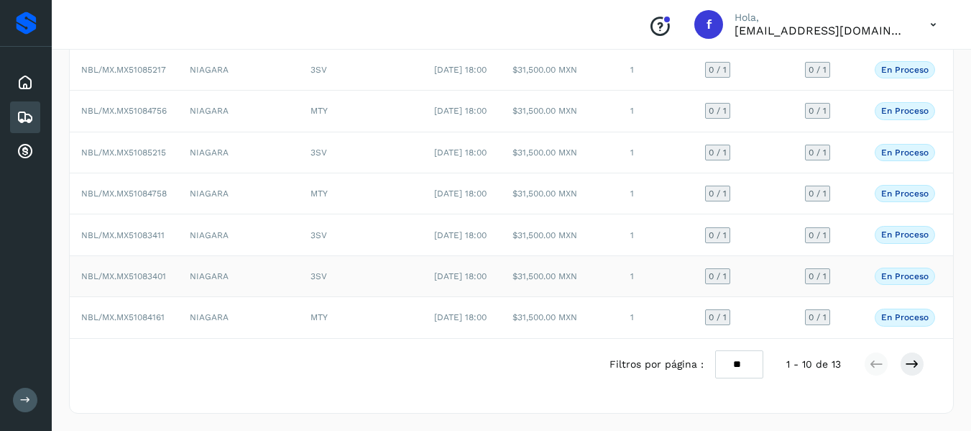
scroll to position [409, 0]
click at [905, 367] on icon at bounding box center [912, 364] width 14 height 14
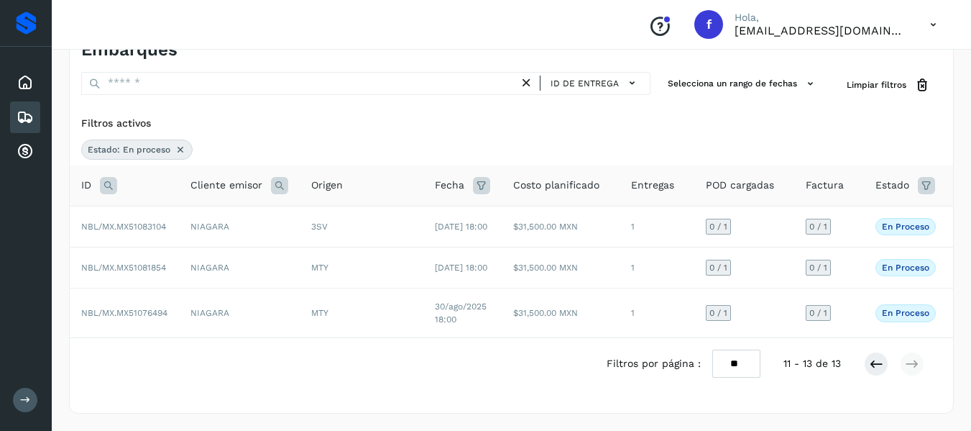
scroll to position [62, 0]
click at [892, 178] on span "Estado" at bounding box center [893, 185] width 34 height 15
click at [918, 177] on icon at bounding box center [926, 185] width 17 height 17
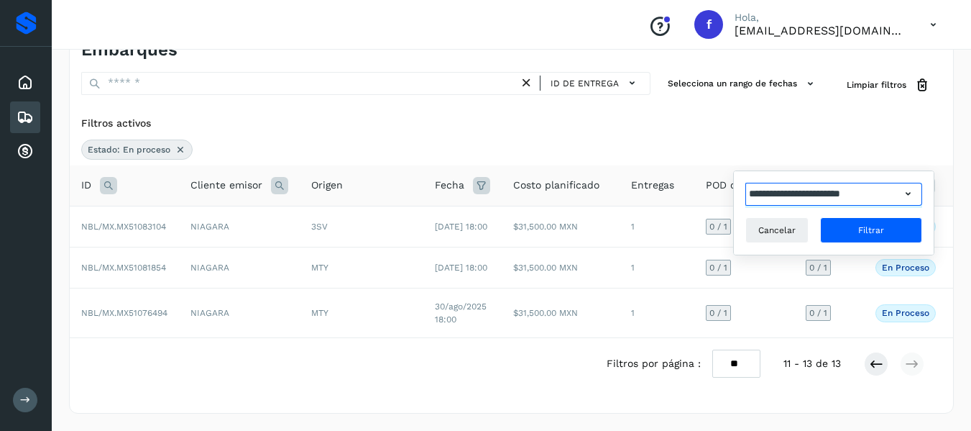
click at [872, 194] on input "**********" at bounding box center [823, 194] width 155 height 23
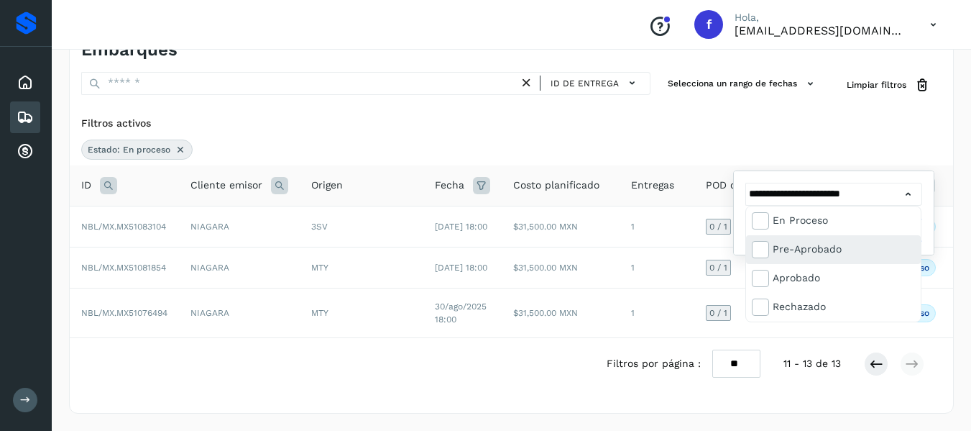
click at [807, 248] on div "Pre-Aprobado" at bounding box center [844, 249] width 142 height 16
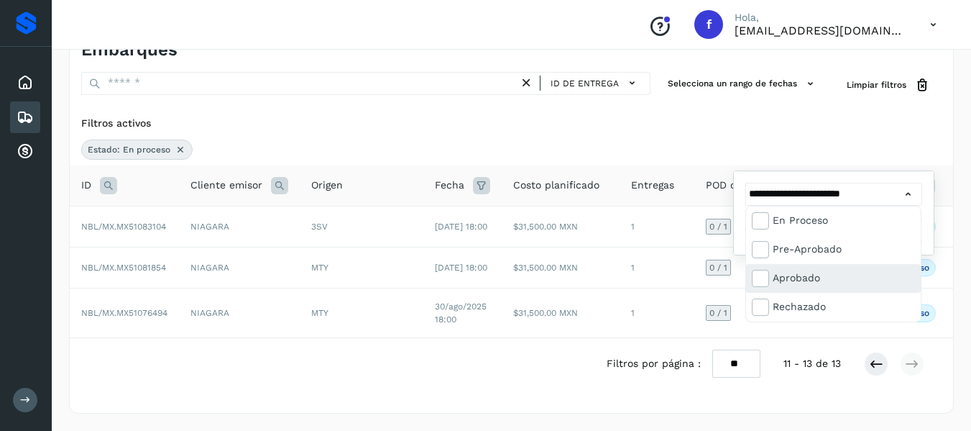
click at [795, 273] on div "Aprobado" at bounding box center [844, 278] width 142 height 16
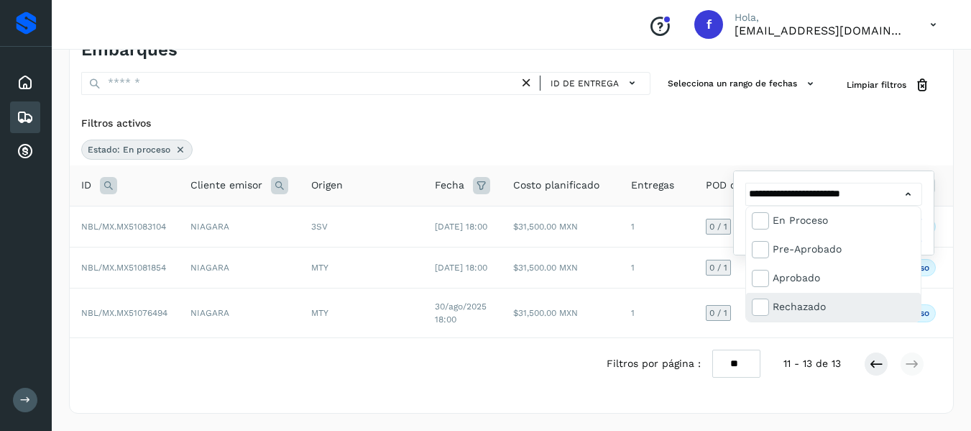
click at [787, 305] on div "Rechazado" at bounding box center [844, 306] width 142 height 16
type input "**********"
click at [846, 122] on div at bounding box center [485, 215] width 971 height 431
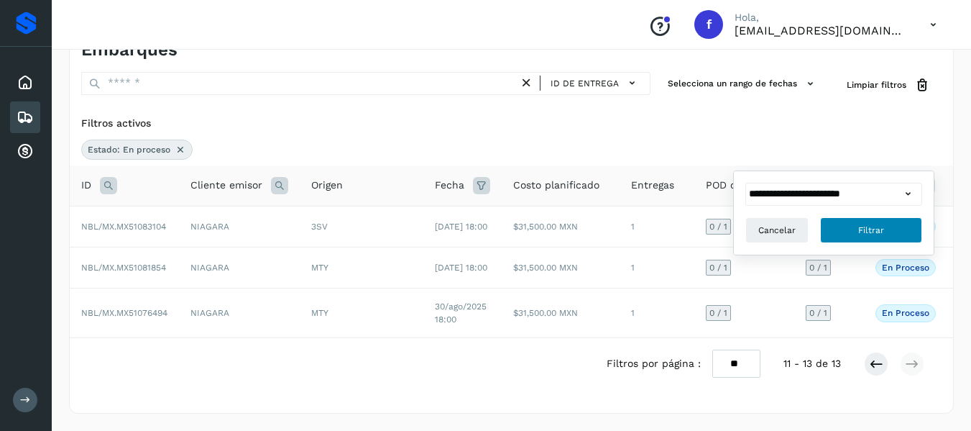
click at [866, 230] on span "Filtrar" at bounding box center [871, 230] width 26 height 13
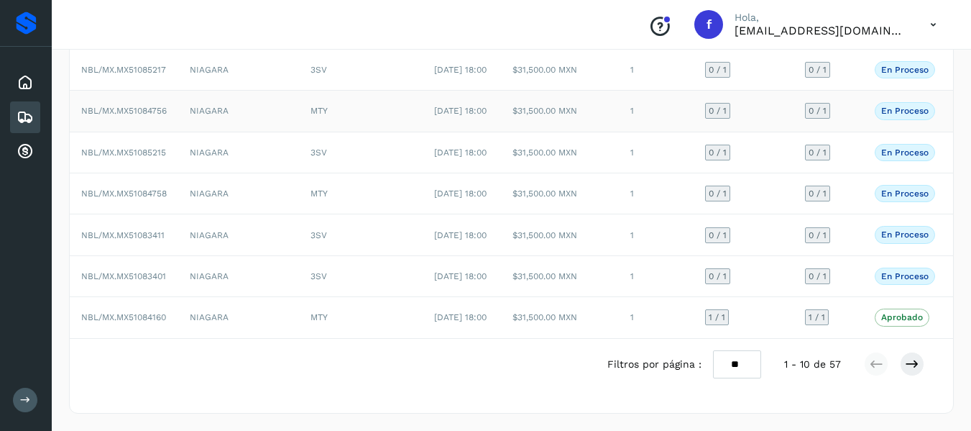
scroll to position [409, 0]
click at [918, 360] on icon at bounding box center [912, 364] width 14 height 14
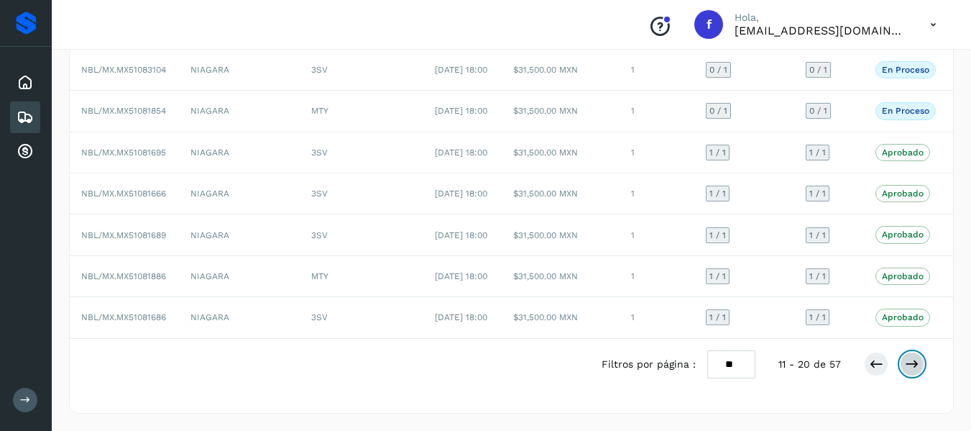
click at [912, 363] on icon at bounding box center [912, 364] width 14 height 14
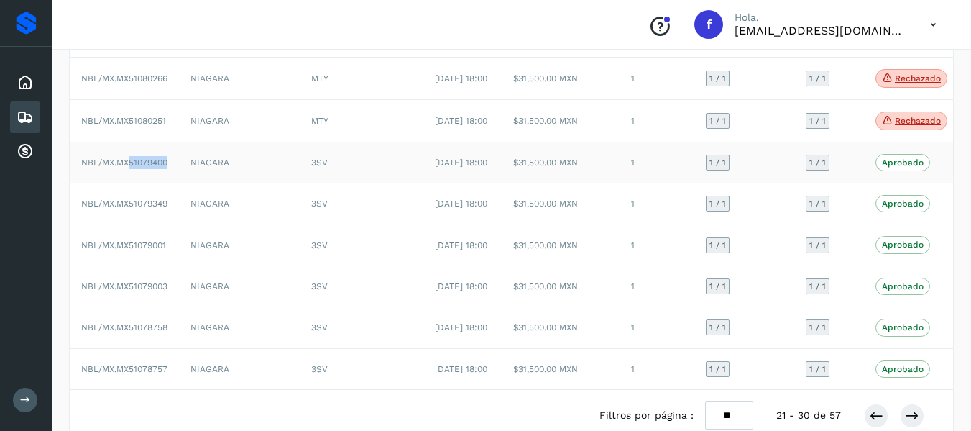
drag, startPoint x: 132, startPoint y: 199, endPoint x: 170, endPoint y: 198, distance: 38.1
click at [170, 183] on td "NBL/MX.MX51079400" at bounding box center [124, 162] width 109 height 41
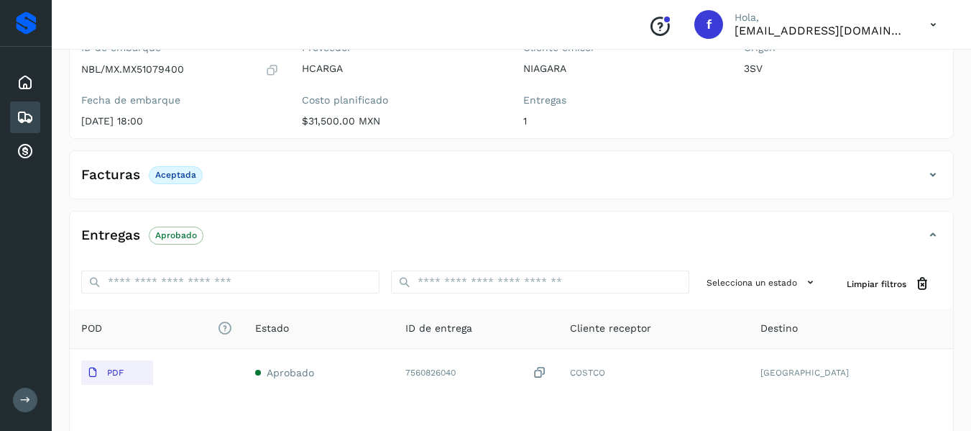
scroll to position [37, 0]
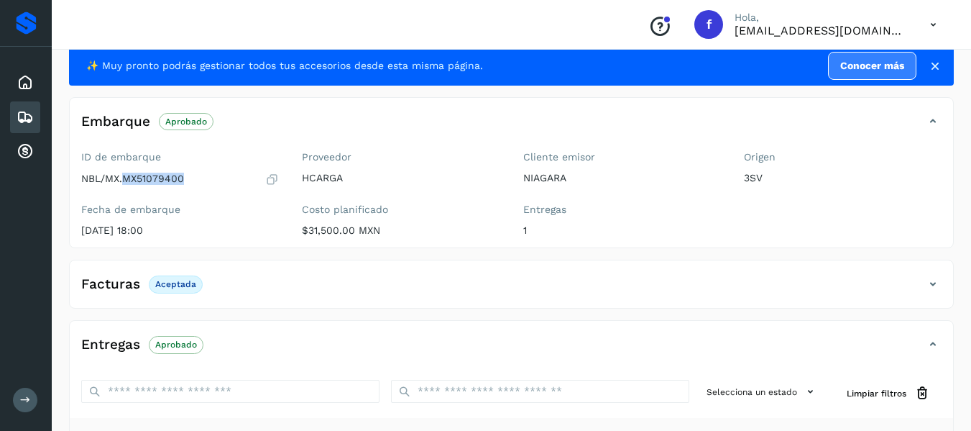
drag, startPoint x: 124, startPoint y: 177, endPoint x: 184, endPoint y: 174, distance: 60.5
click at [184, 174] on div "NBL/MX.MX51079400" at bounding box center [180, 179] width 198 height 14
copy p "MX51079400"
click at [226, 178] on div "NBL/MX.MX51079400" at bounding box center [180, 179] width 198 height 14
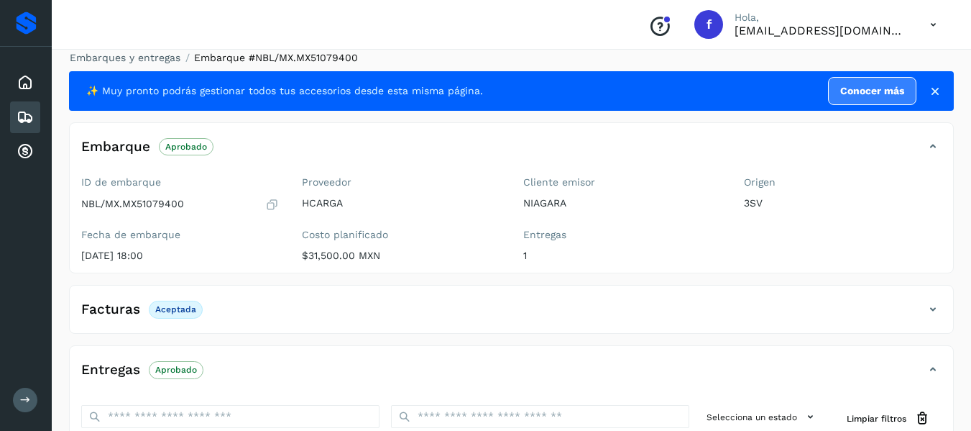
scroll to position [0, 0]
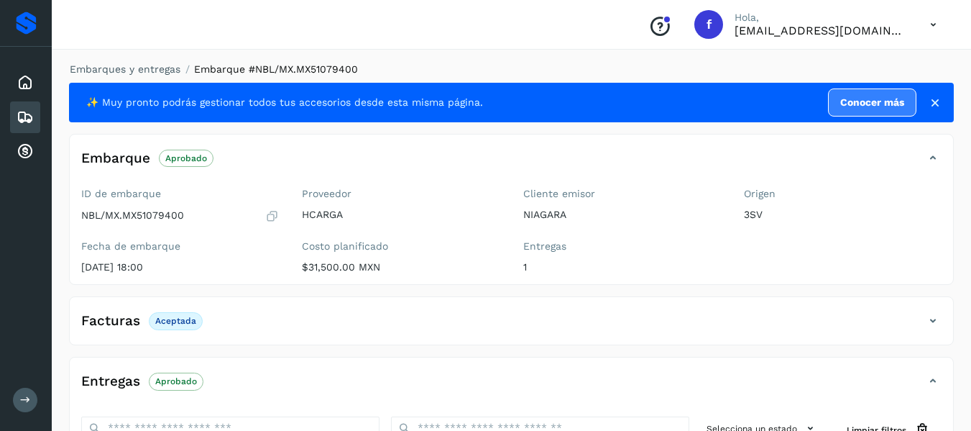
click at [934, 101] on icon at bounding box center [935, 103] width 14 height 14
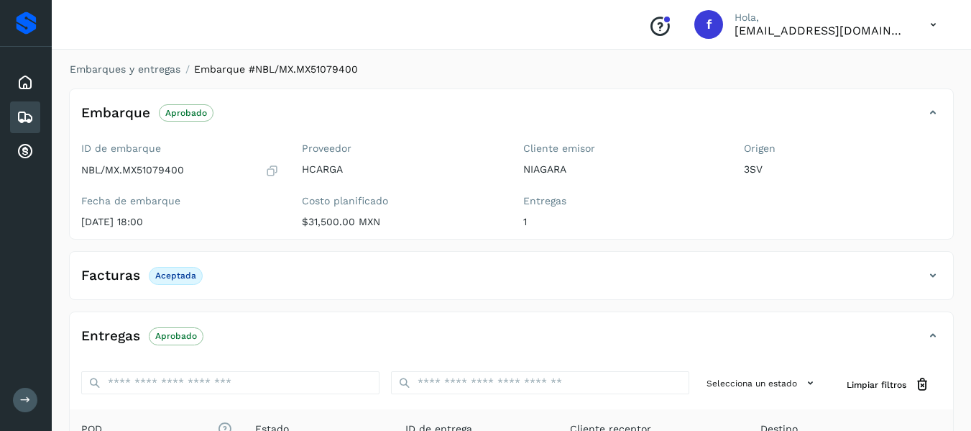
click at [166, 274] on p "Aceptada" at bounding box center [175, 275] width 41 height 10
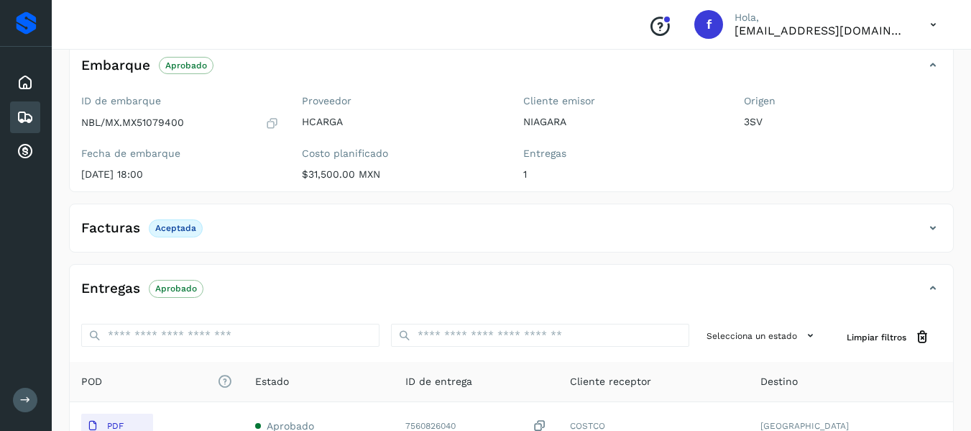
scroll to position [72, 0]
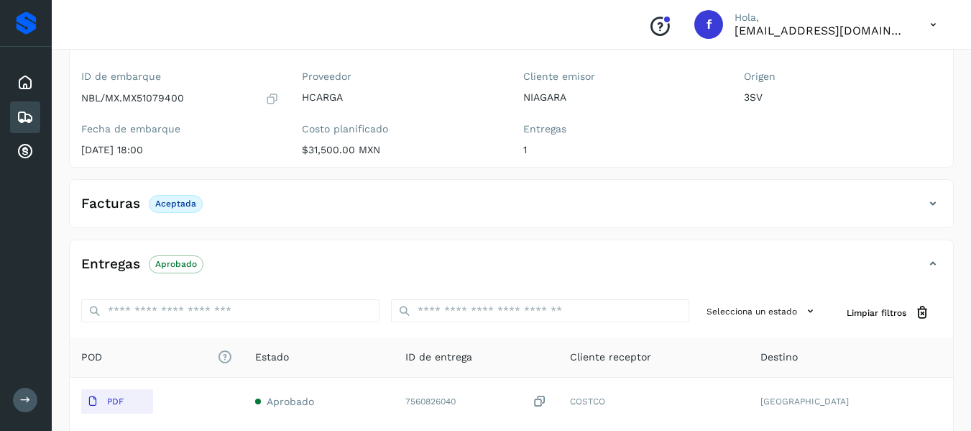
click at [936, 202] on icon at bounding box center [933, 203] width 17 height 17
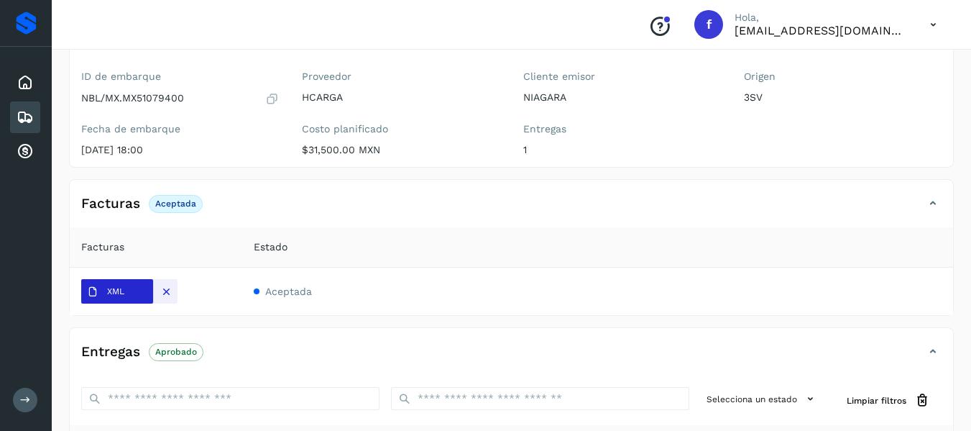
click at [112, 296] on p "XML" at bounding box center [115, 291] width 17 height 10
click at [23, 97] on div "Inicio" at bounding box center [25, 83] width 30 height 32
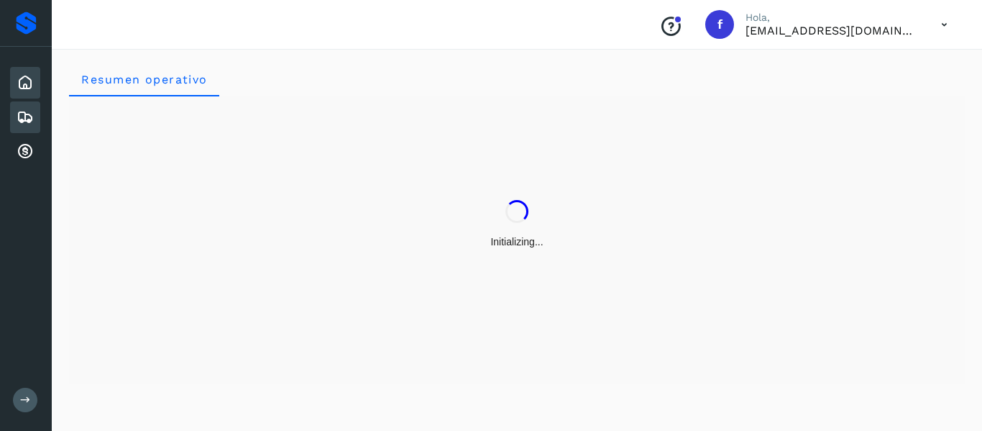
click at [24, 117] on icon at bounding box center [25, 117] width 17 height 17
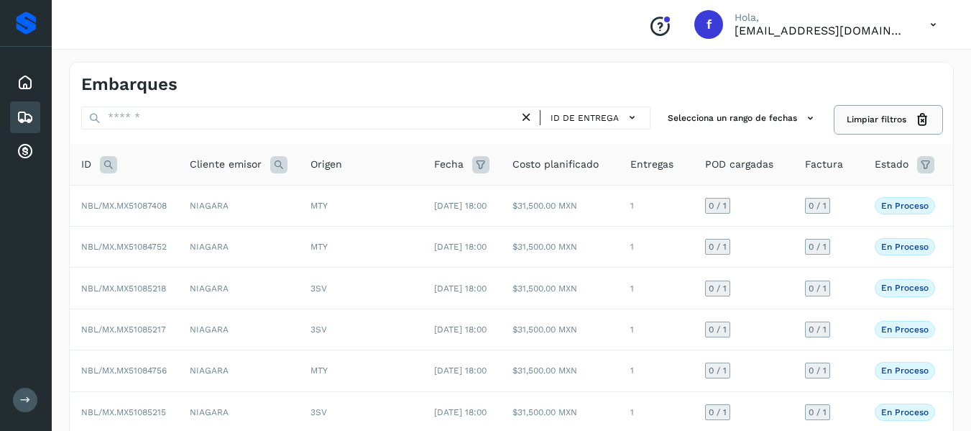
click at [876, 109] on button "Limpiar filtros" at bounding box center [888, 119] width 106 height 27
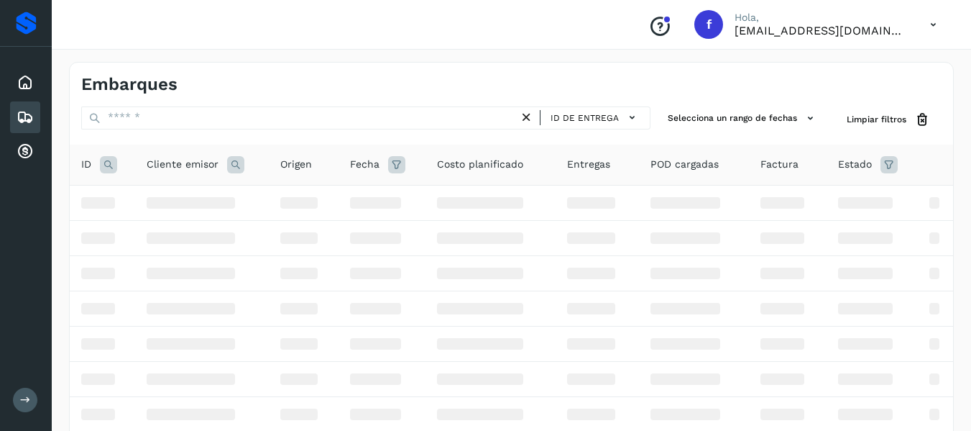
click at [887, 164] on icon at bounding box center [889, 164] width 17 height 17
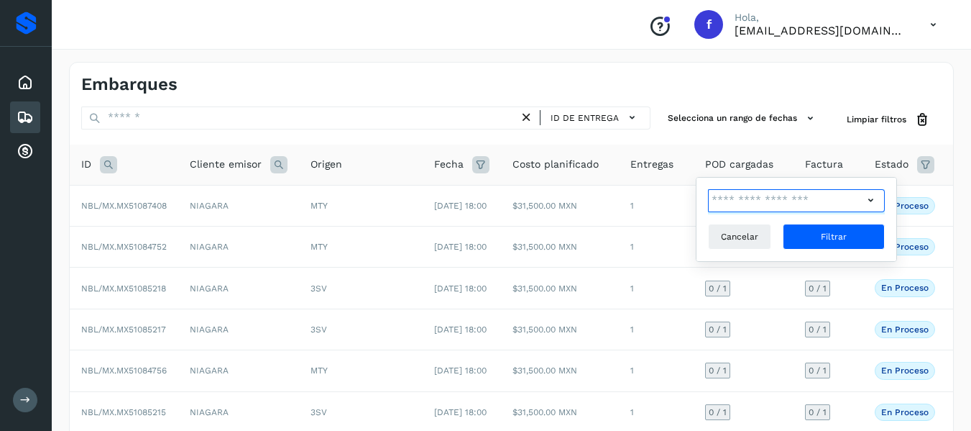
click at [831, 192] on input "text" at bounding box center [785, 200] width 155 height 23
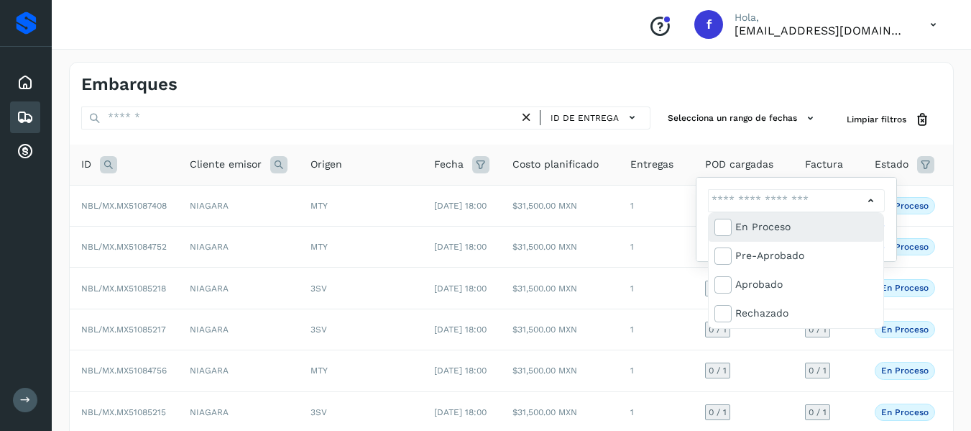
click at [812, 226] on div "En proceso" at bounding box center [807, 227] width 142 height 16
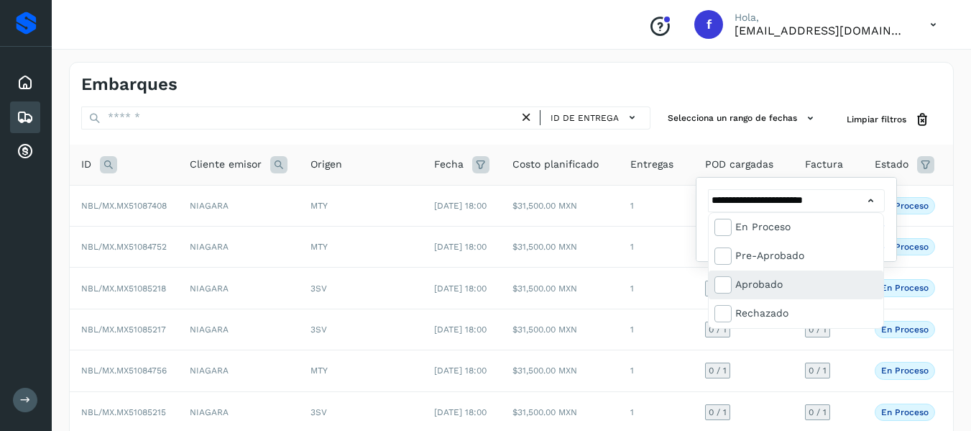
click at [784, 275] on div "Aprobado" at bounding box center [796, 284] width 175 height 29
type input "**********"
click at [876, 150] on div at bounding box center [485, 215] width 971 height 431
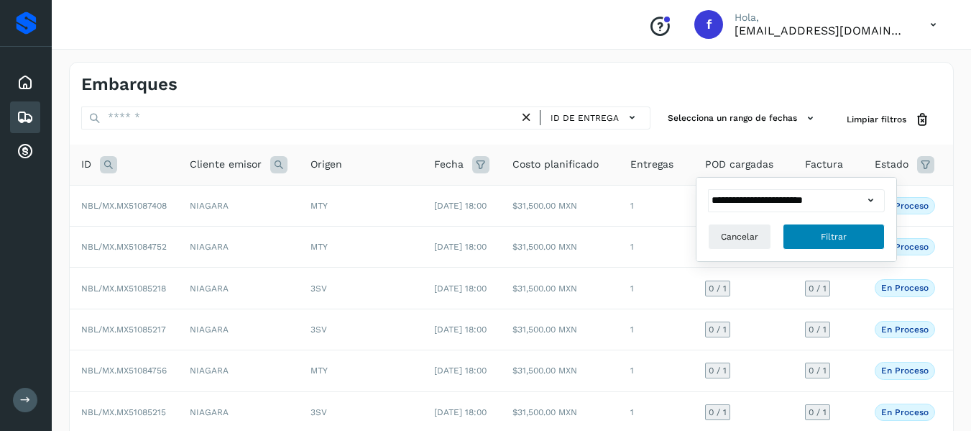
click at [857, 234] on button "Filtrar" at bounding box center [834, 237] width 102 height 26
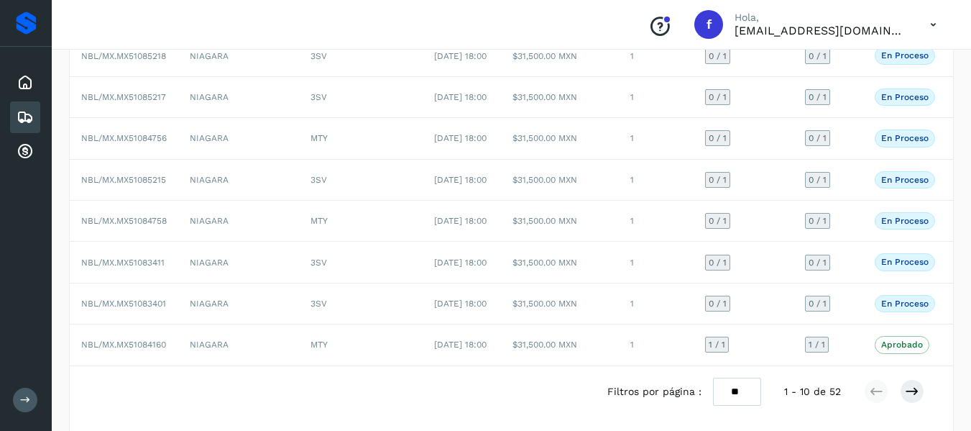
scroll to position [359, 0]
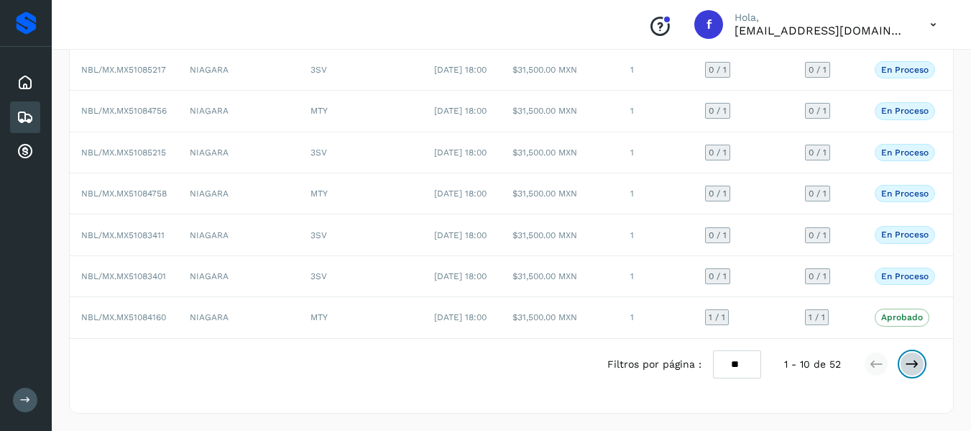
click at [918, 371] on icon at bounding box center [912, 364] width 14 height 14
click at [914, 371] on icon at bounding box center [912, 364] width 14 height 14
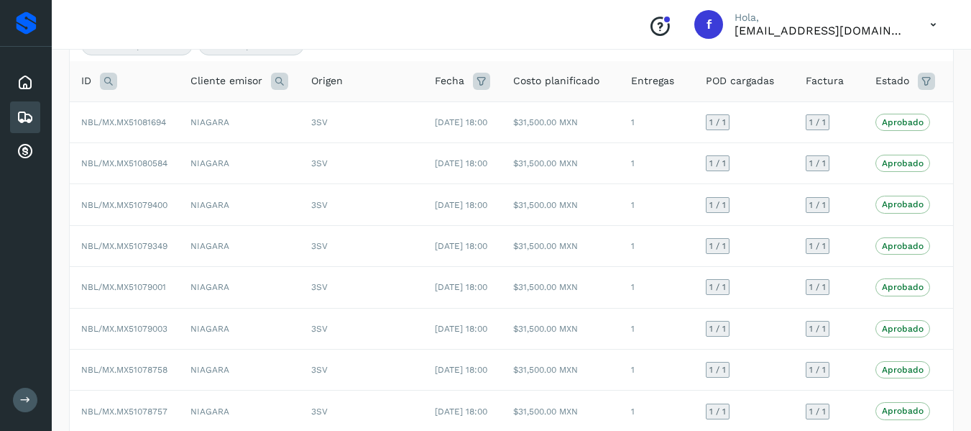
scroll to position [0, 0]
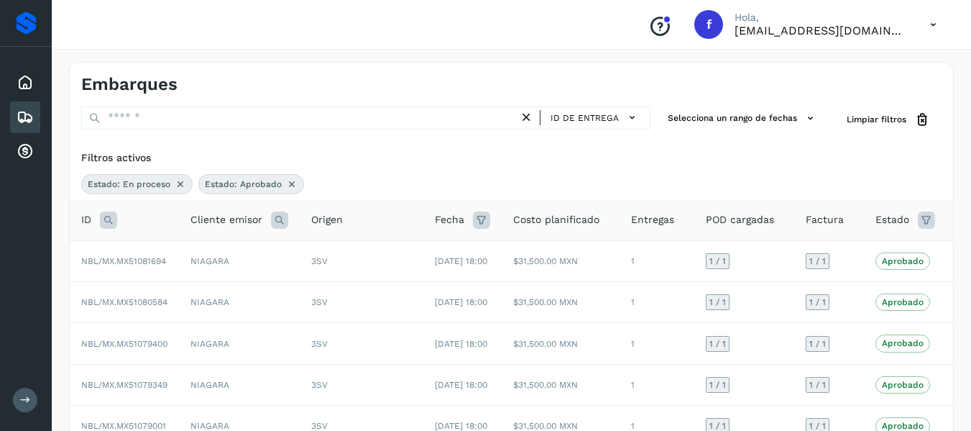
click at [902, 234] on th "Estado" at bounding box center [905, 220] width 83 height 41
click at [904, 224] on span "Estado" at bounding box center [893, 219] width 34 height 15
click at [903, 222] on span "Estado" at bounding box center [893, 219] width 34 height 15
click at [919, 216] on icon at bounding box center [926, 219] width 17 height 17
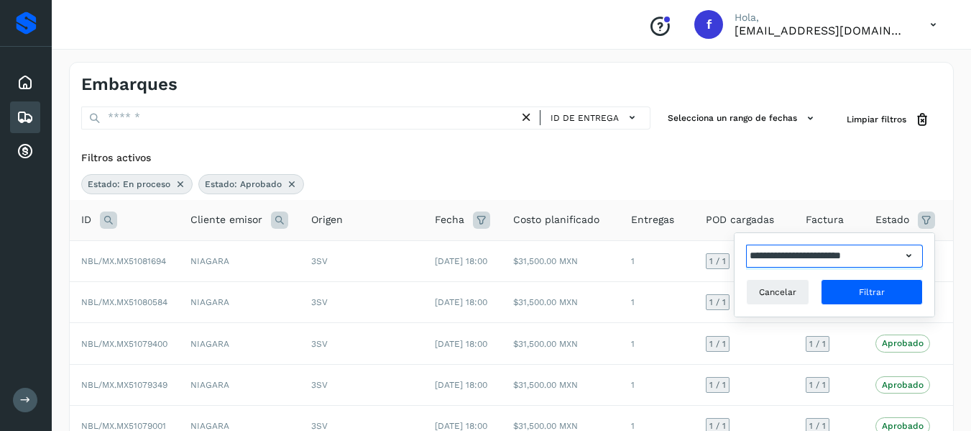
click at [862, 258] on input "**********" at bounding box center [823, 255] width 155 height 23
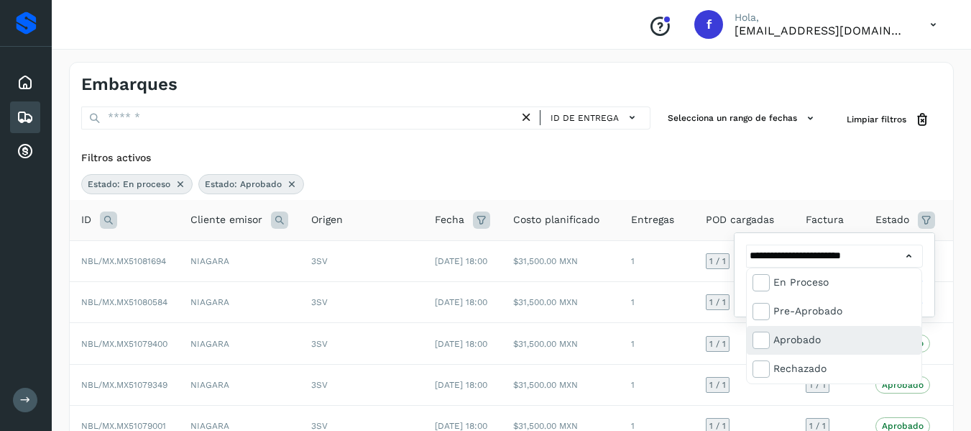
click at [815, 334] on div "Aprobado" at bounding box center [845, 339] width 142 height 16
type input "**********"
click at [905, 409] on div at bounding box center [485, 215] width 971 height 431
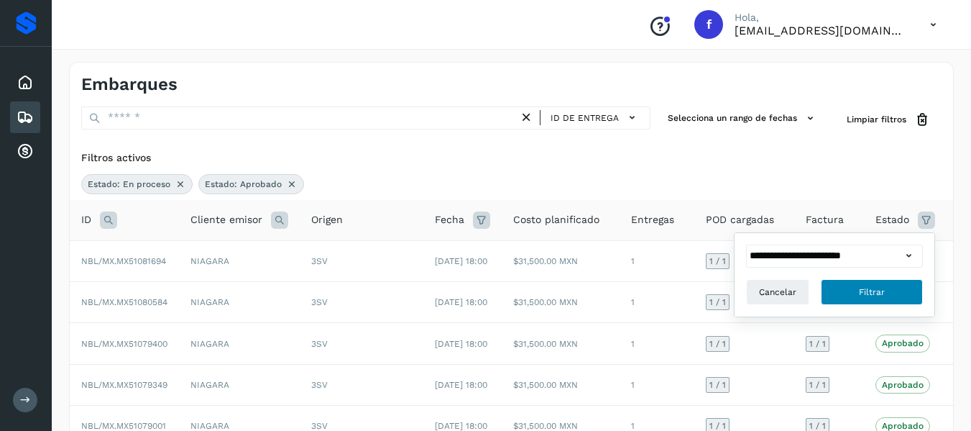
click at [874, 293] on span "Filtrar" at bounding box center [872, 291] width 26 height 13
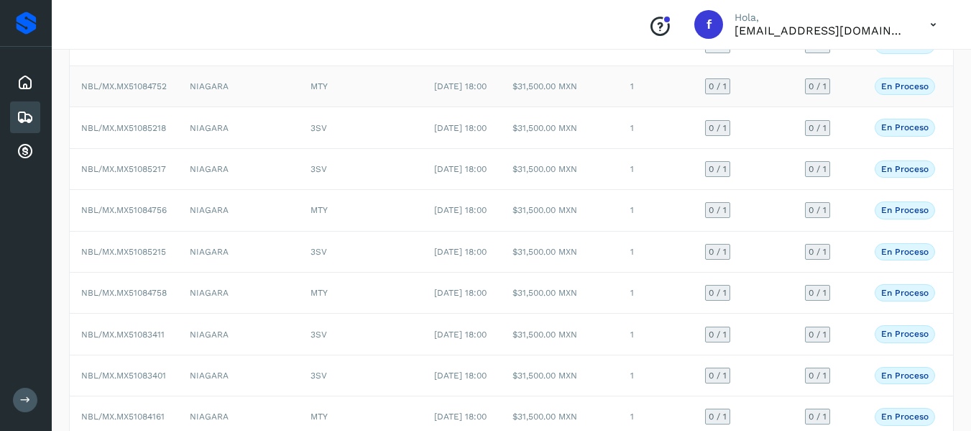
scroll to position [288, 0]
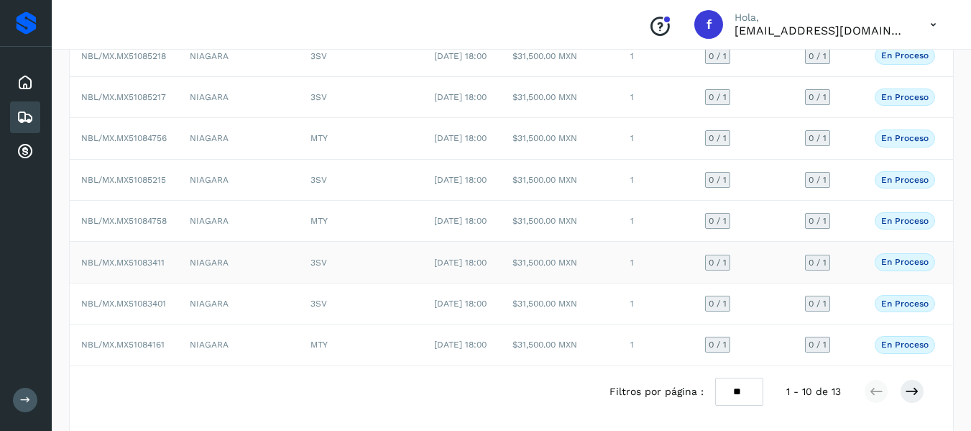
click at [147, 267] on span "NBL/MX.MX51083411" at bounding box center [122, 262] width 83 height 10
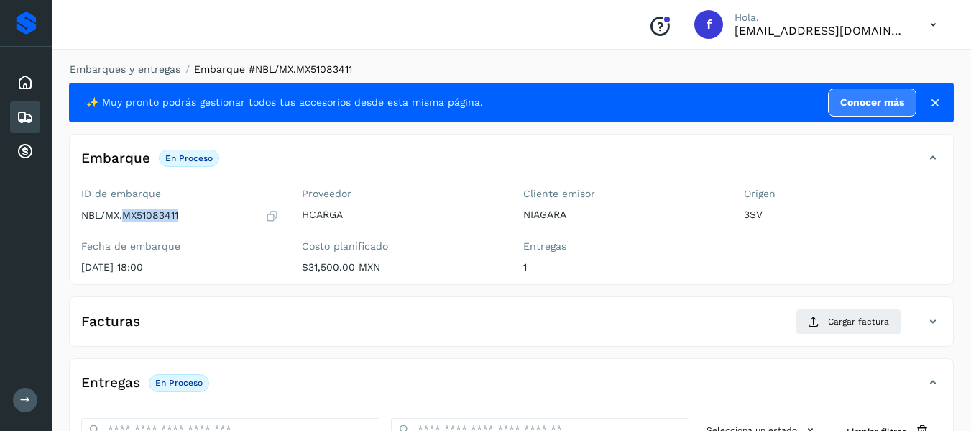
drag, startPoint x: 126, startPoint y: 216, endPoint x: 185, endPoint y: 212, distance: 59.8
click at [185, 212] on div "NBL/MX.MX51083411" at bounding box center [180, 216] width 198 height 14
copy p "MX51083411"
click at [330, 288] on div "✨ Muy pronto podrás gestionar todos tus accesorios desde esta misma página. Con…" at bounding box center [511, 375] width 885 height 585
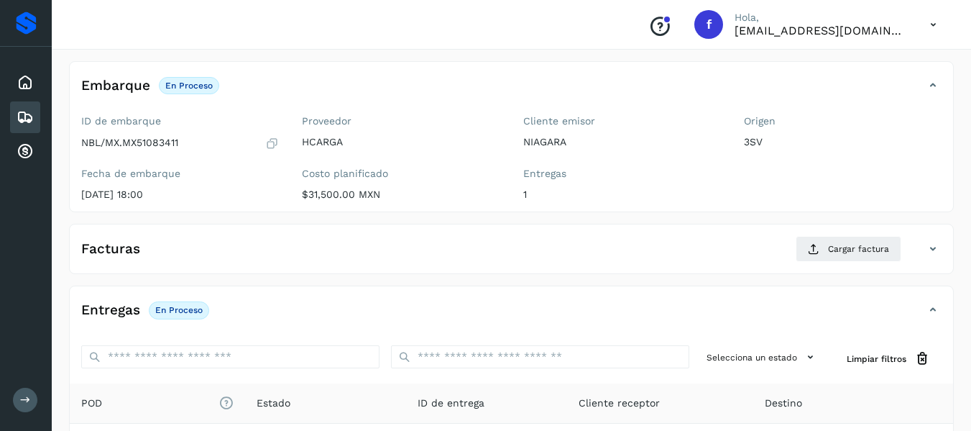
scroll to position [72, 0]
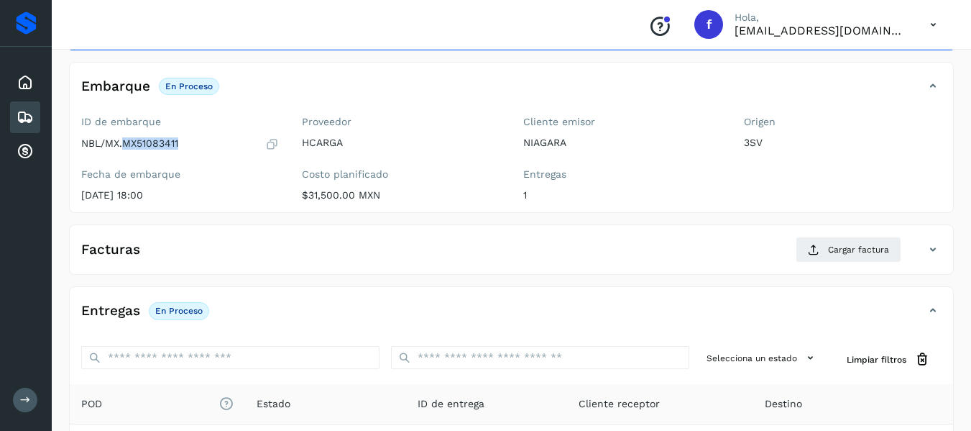
drag, startPoint x: 124, startPoint y: 144, endPoint x: 184, endPoint y: 146, distance: 59.7
click at [184, 146] on div "NBL/MX.MX51083411" at bounding box center [180, 144] width 198 height 14
copy p "MX51083411"
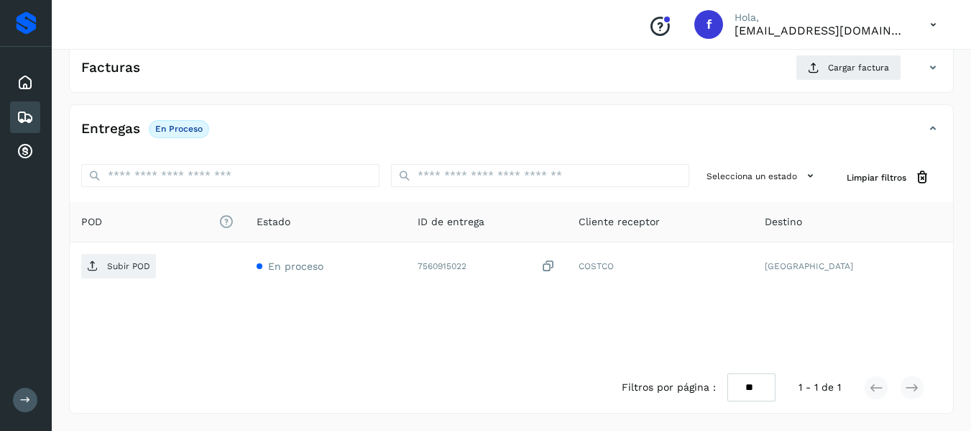
click at [484, 96] on div "✨ Muy pronto podrás gestionar todos tus accesorios desde esta misma página. Con…" at bounding box center [511, 121] width 885 height 585
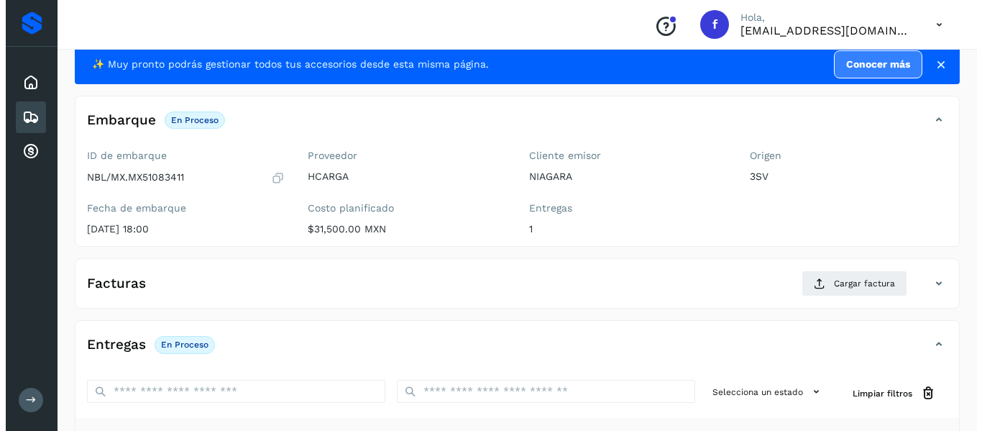
scroll to position [110, 0]
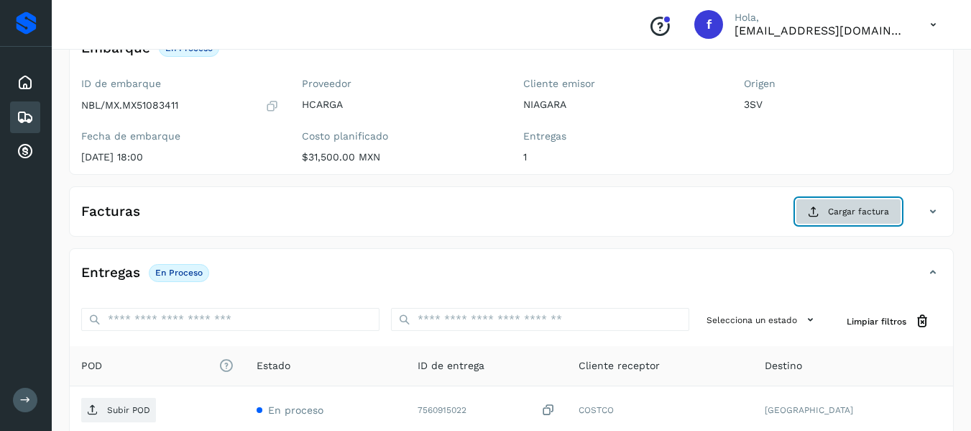
click at [817, 206] on icon at bounding box center [814, 212] width 12 height 12
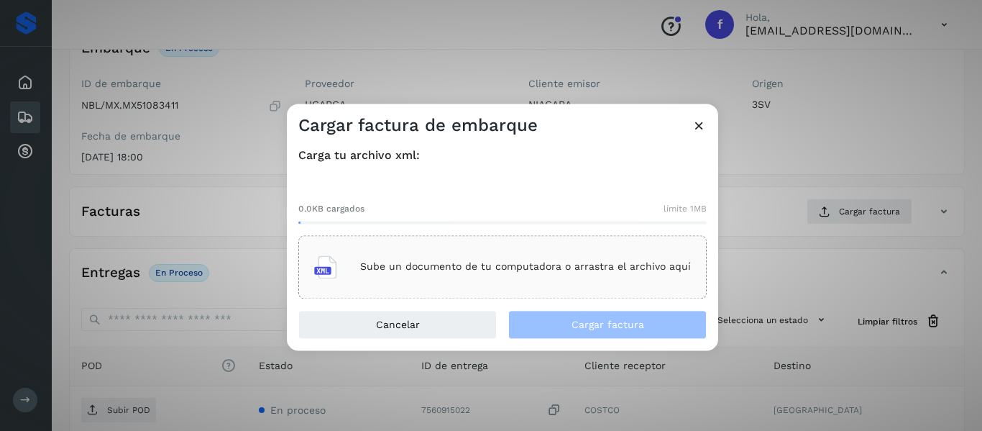
click at [318, 273] on icon at bounding box center [325, 266] width 23 height 23
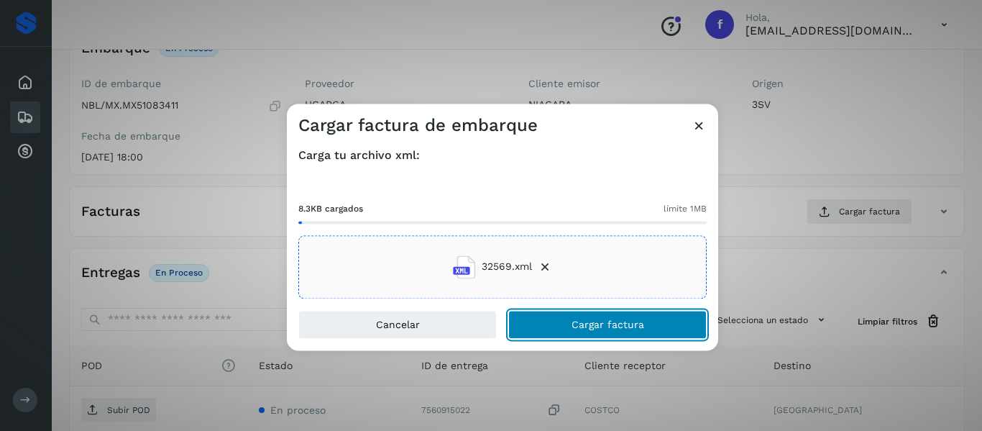
click at [563, 321] on button "Cargar factura" at bounding box center [607, 324] width 198 height 29
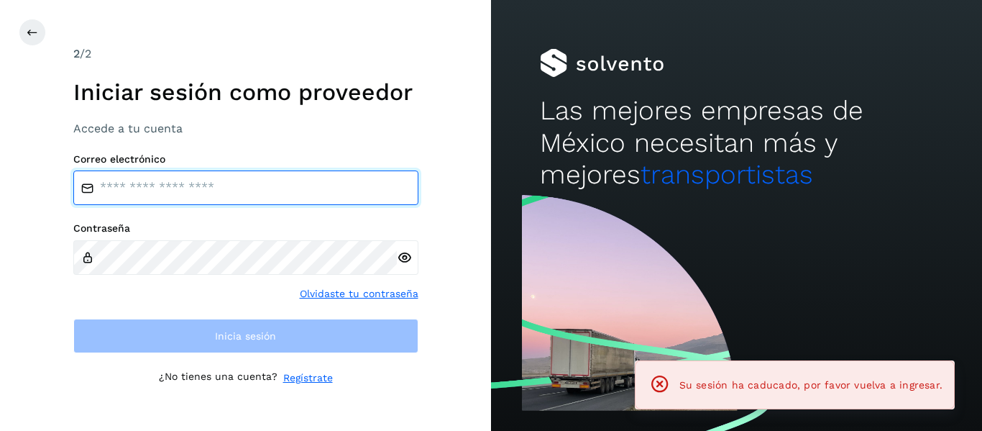
type input "**********"
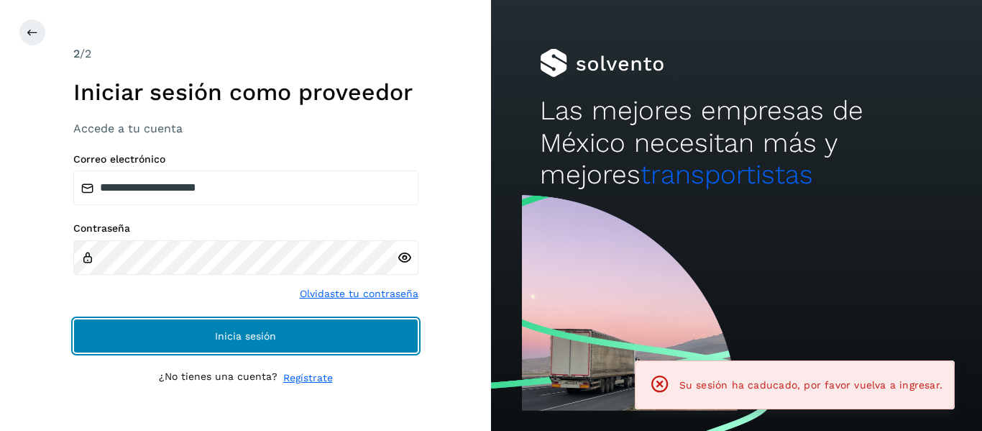
click at [258, 345] on button "Inicia sesión" at bounding box center [245, 336] width 345 height 35
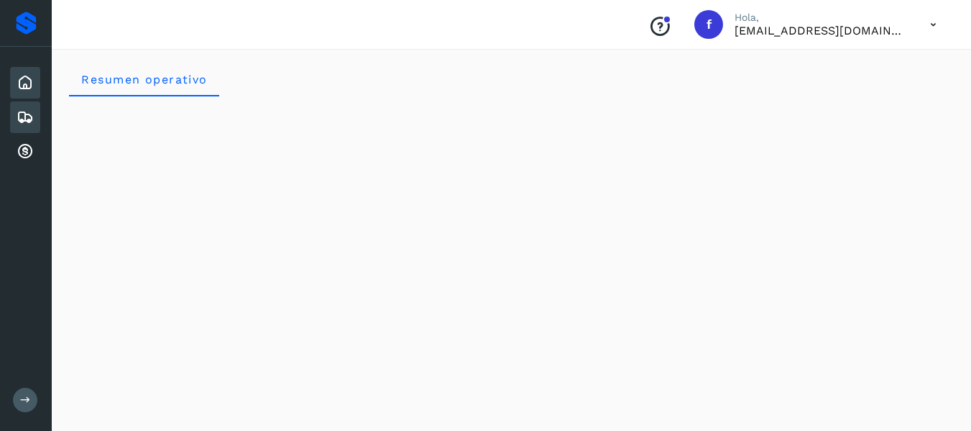
click at [33, 113] on icon at bounding box center [25, 117] width 17 height 17
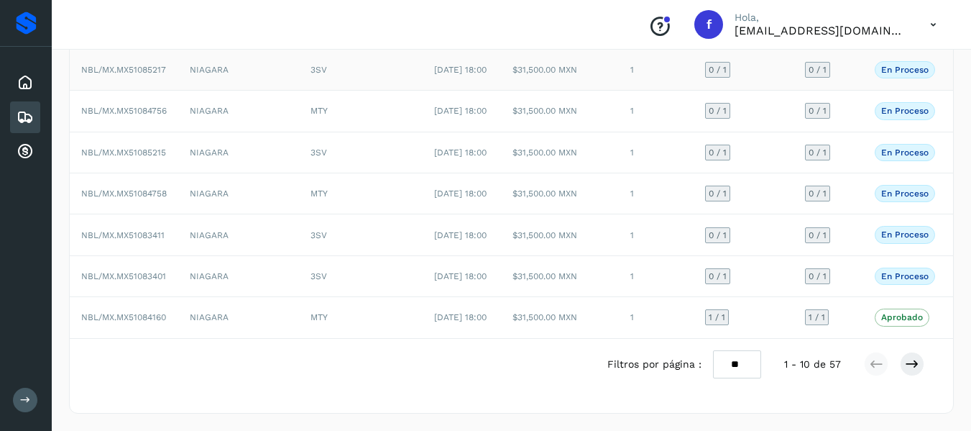
scroll to position [288, 0]
click at [160, 240] on span "NBL/MX.MX51083411" at bounding box center [122, 235] width 83 height 10
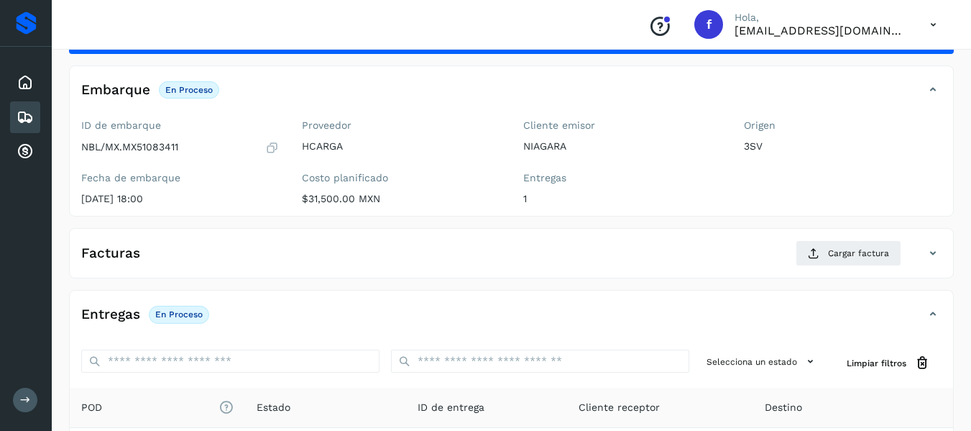
scroll to position [72, 0]
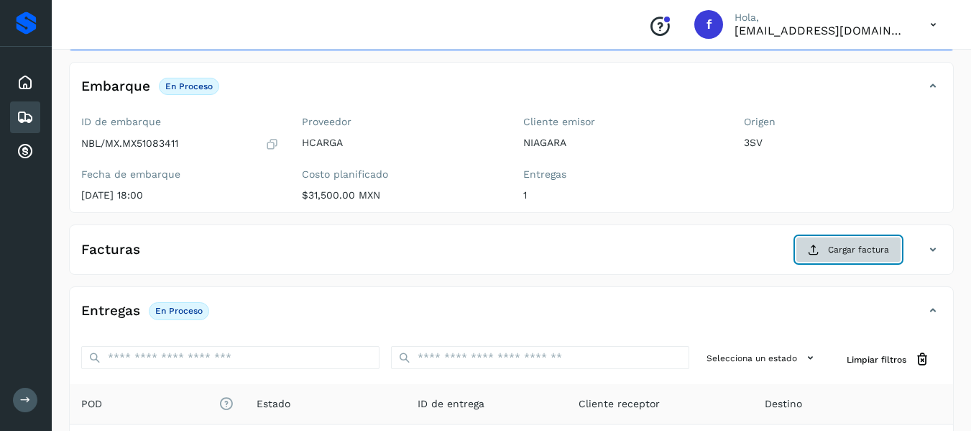
click at [817, 247] on icon at bounding box center [814, 250] width 12 height 12
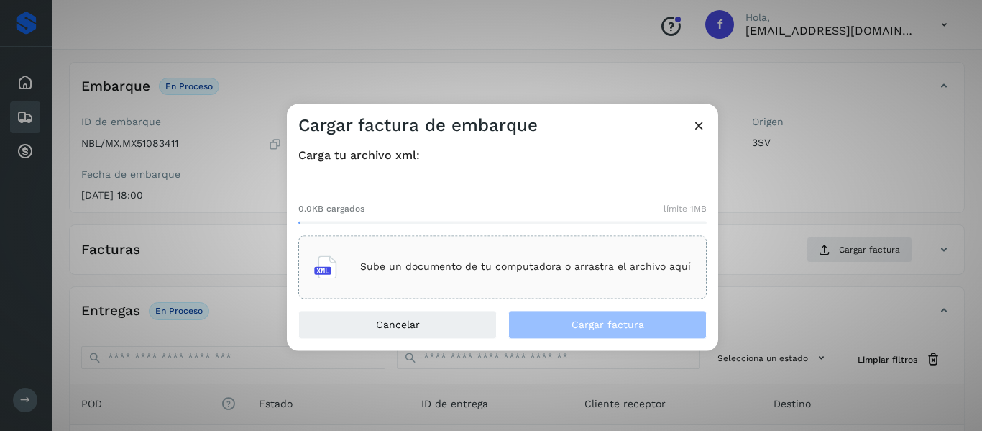
click at [318, 270] on icon at bounding box center [325, 266] width 23 height 23
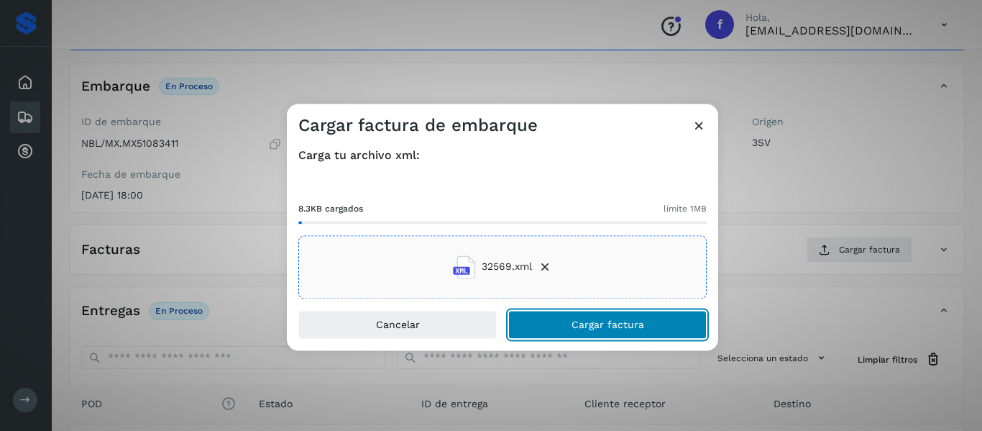
click at [541, 323] on button "Cargar factura" at bounding box center [607, 324] width 198 height 29
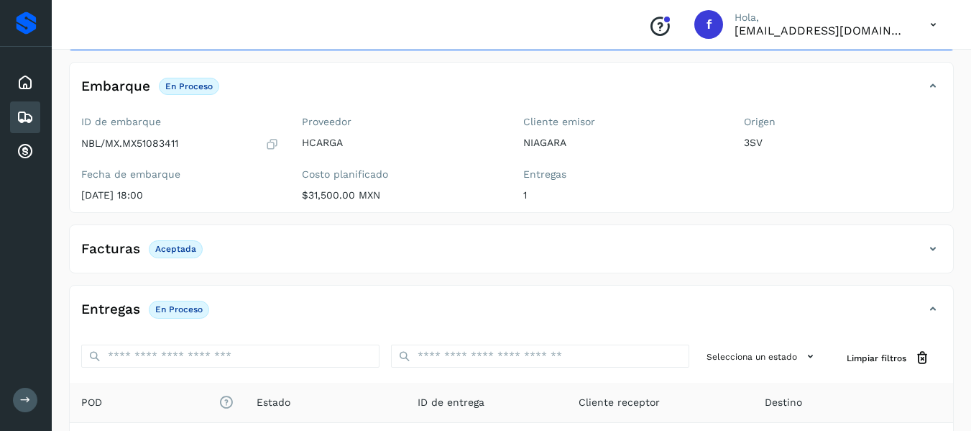
click at [452, 168] on label "Costo planificado" at bounding box center [401, 174] width 198 height 12
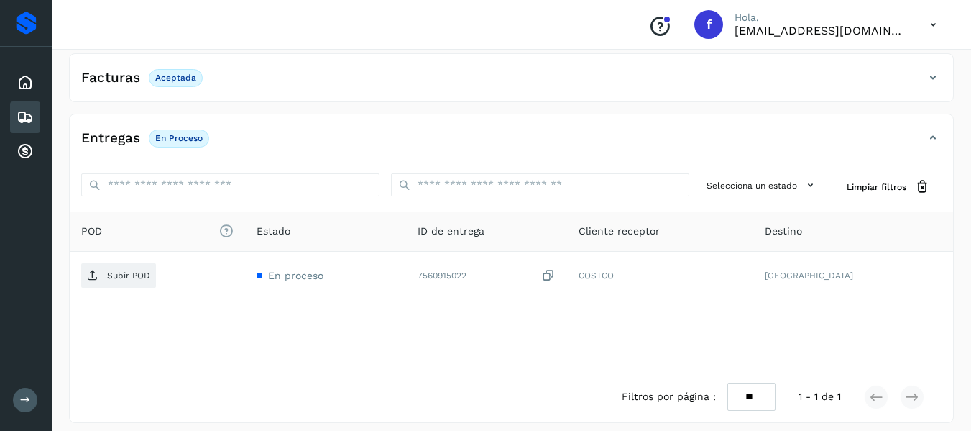
scroll to position [252, 0]
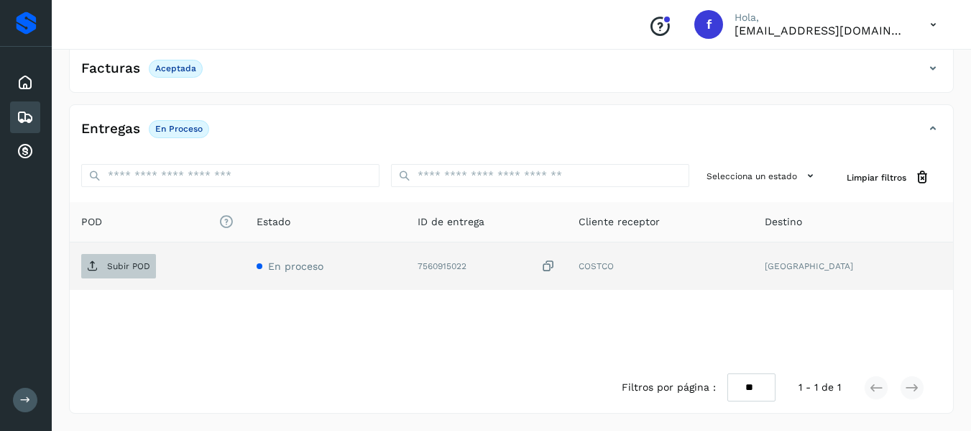
click at [136, 264] on p "Subir POD" at bounding box center [128, 266] width 43 height 10
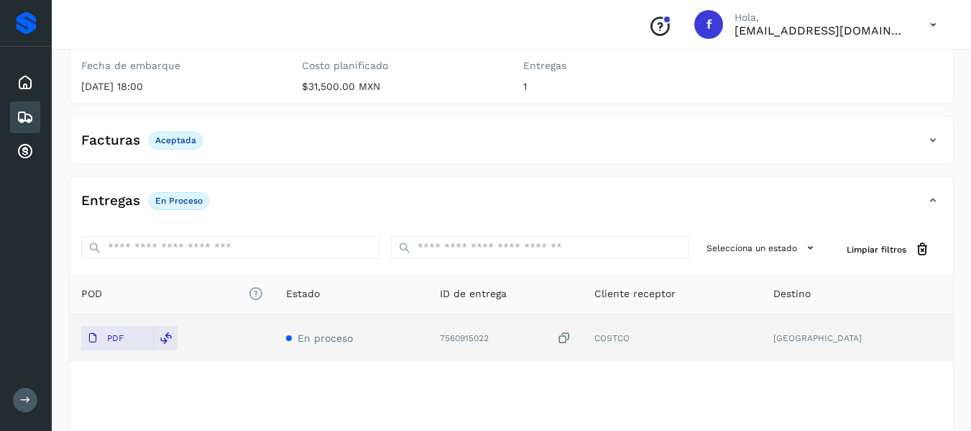
scroll to position [37, 0]
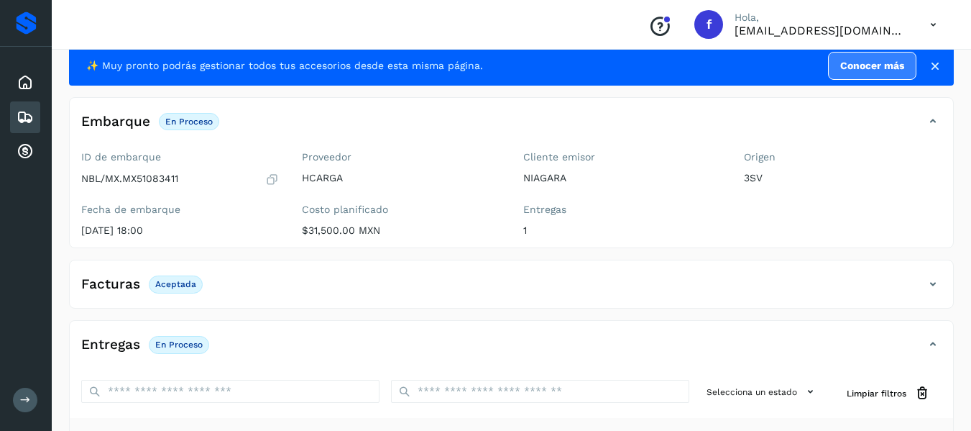
click at [27, 124] on icon at bounding box center [25, 117] width 17 height 17
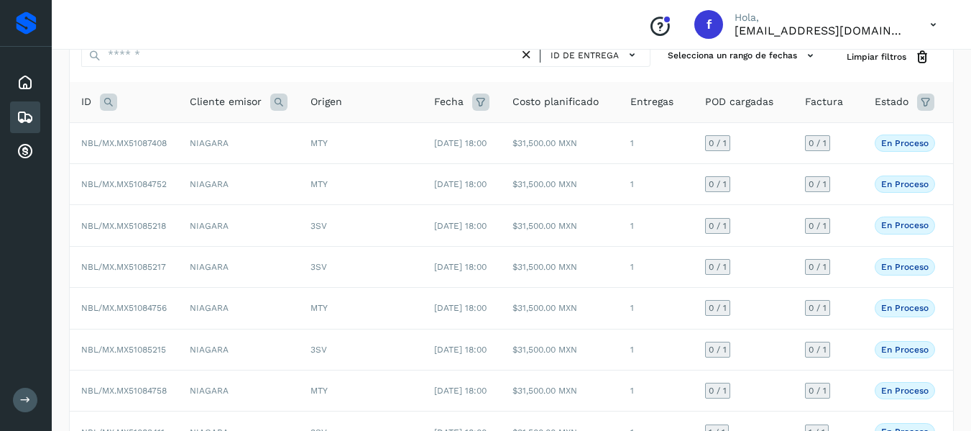
scroll to position [37, 0]
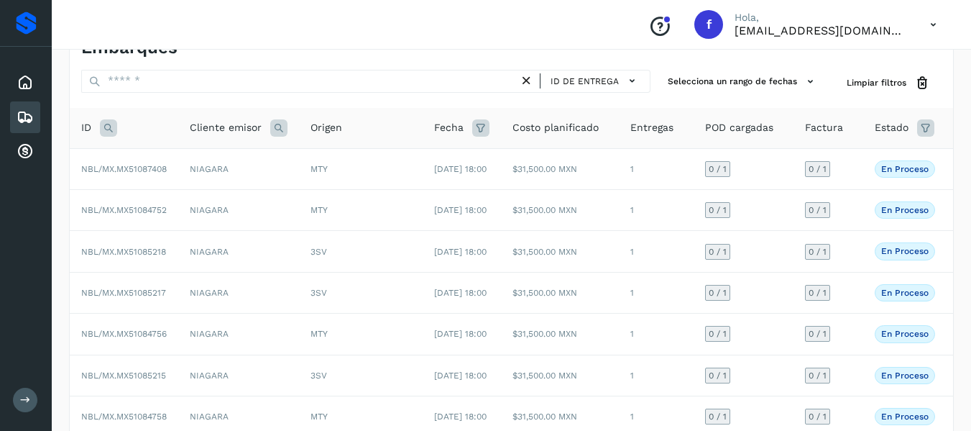
click at [865, 133] on th "Estado" at bounding box center [904, 128] width 83 height 41
click at [897, 129] on span "Estado" at bounding box center [892, 127] width 34 height 15
click at [922, 128] on icon at bounding box center [925, 127] width 17 height 17
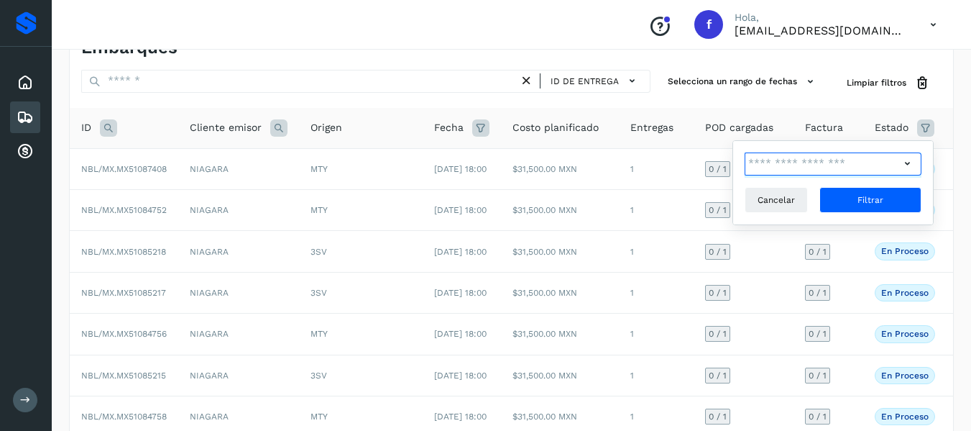
click at [848, 165] on input "text" at bounding box center [822, 163] width 155 height 23
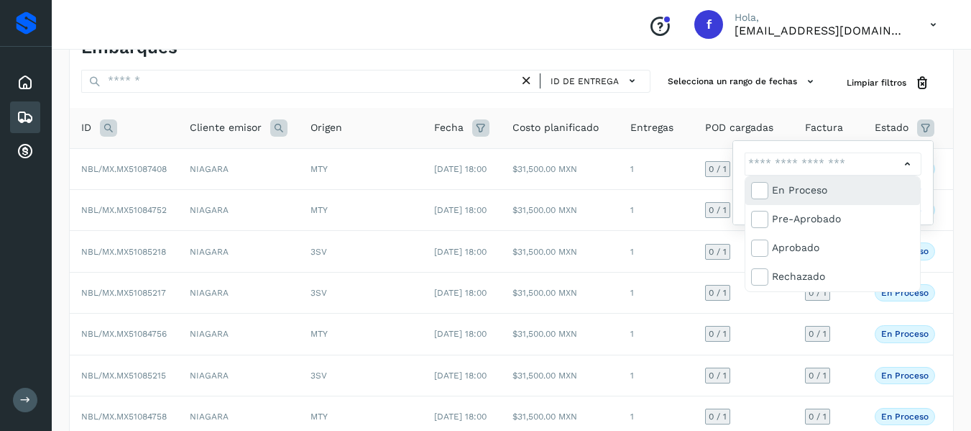
click at [846, 178] on div "En proceso" at bounding box center [833, 190] width 175 height 29
type input "**********"
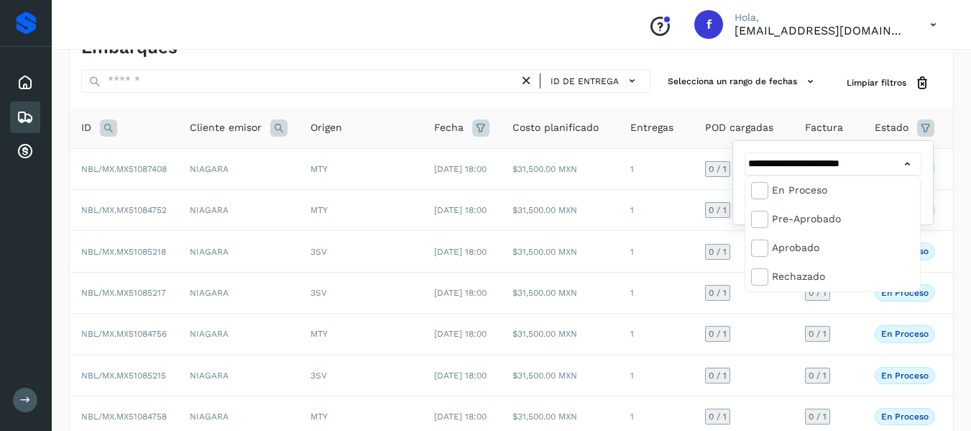
click at [849, 149] on div at bounding box center [485, 215] width 971 height 431
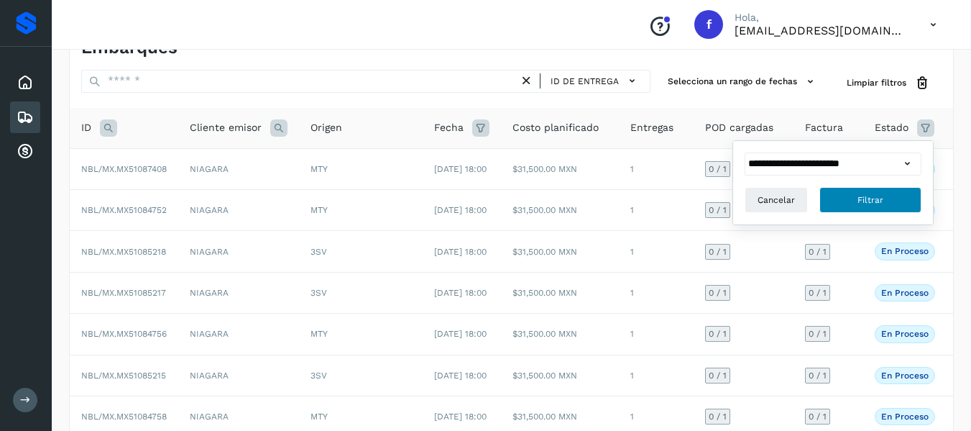
click at [886, 191] on button "Filtrar" at bounding box center [871, 200] width 102 height 26
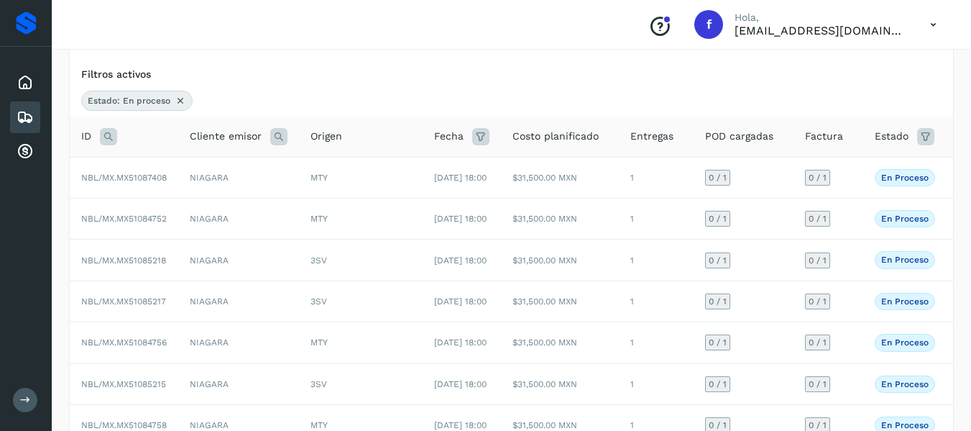
scroll to position [109, 0]
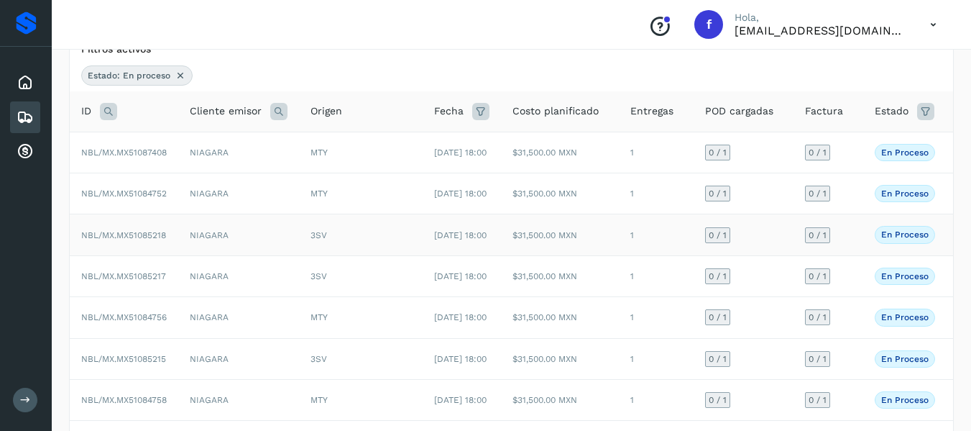
click at [160, 240] on span "NBL/MX.MX51085218" at bounding box center [123, 235] width 85 height 10
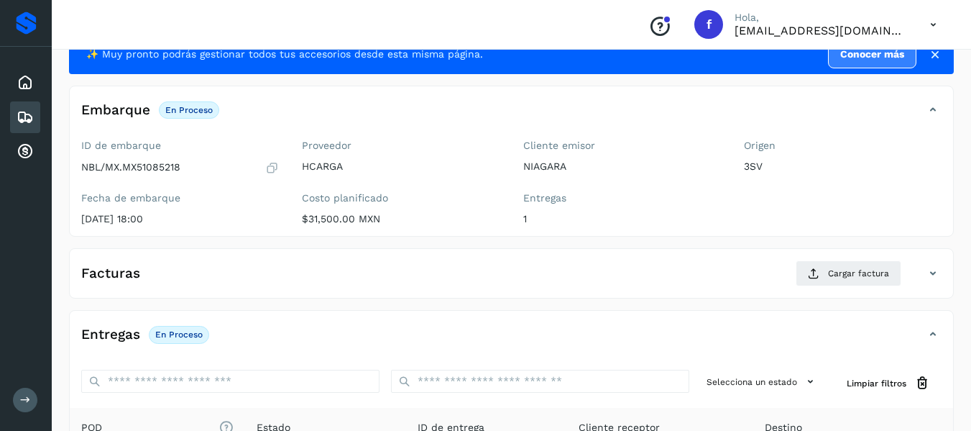
scroll to position [37, 0]
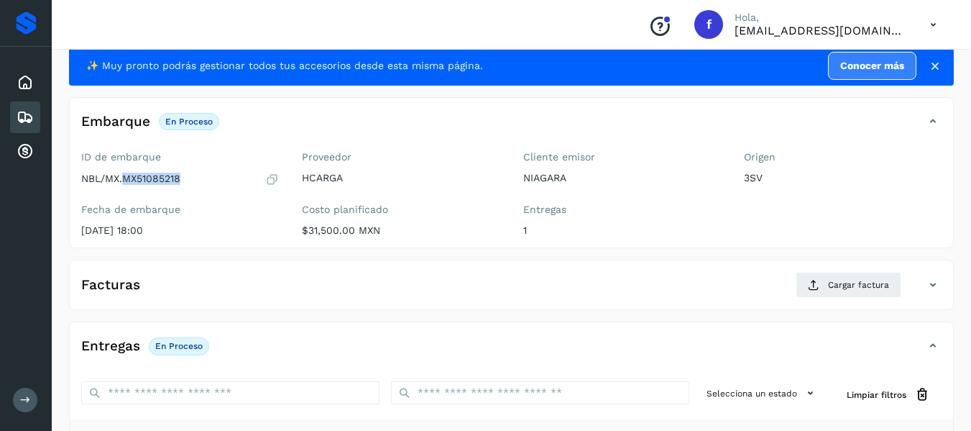
drag, startPoint x: 124, startPoint y: 177, endPoint x: 180, endPoint y: 175, distance: 56.1
click at [180, 175] on p "NBL/MX.MX51085218" at bounding box center [130, 179] width 99 height 12
copy p "MX51085218"
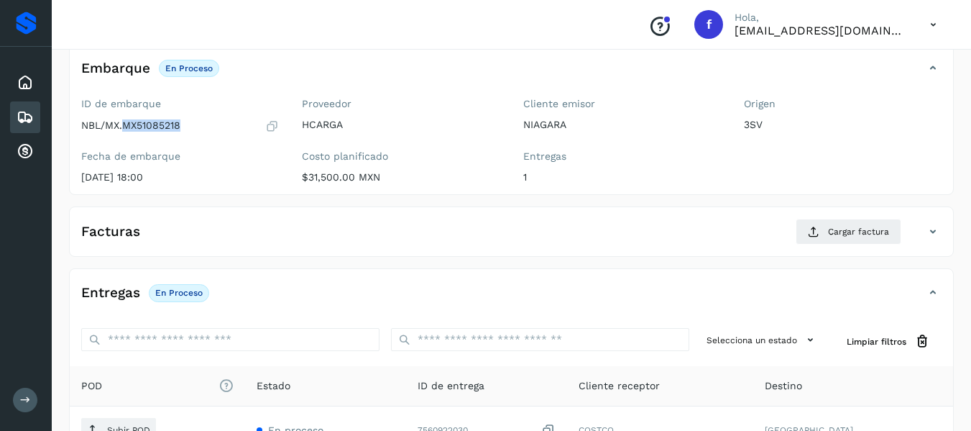
scroll to position [180, 0]
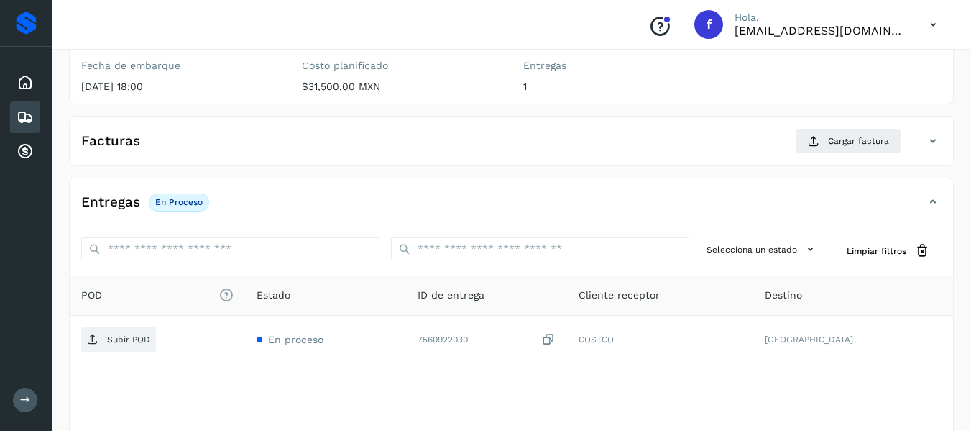
click at [260, 235] on div "Selecciona un estado Limpiar filtros" at bounding box center [512, 251] width 884 height 50
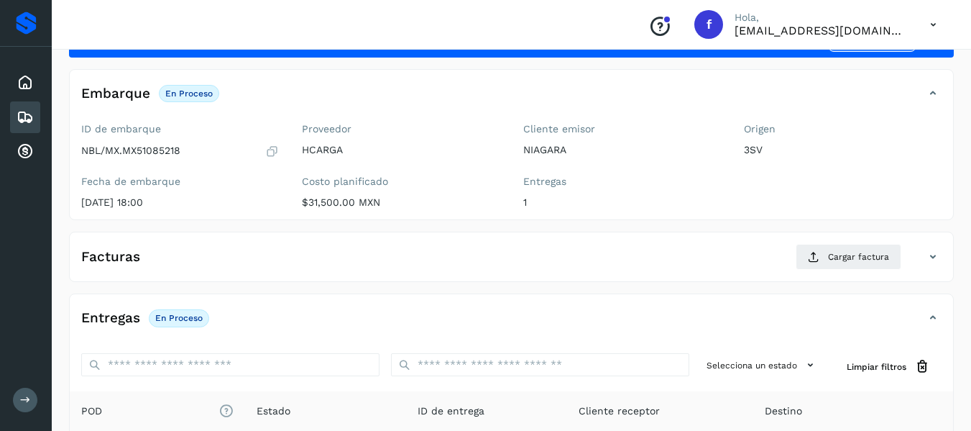
scroll to position [38, 0]
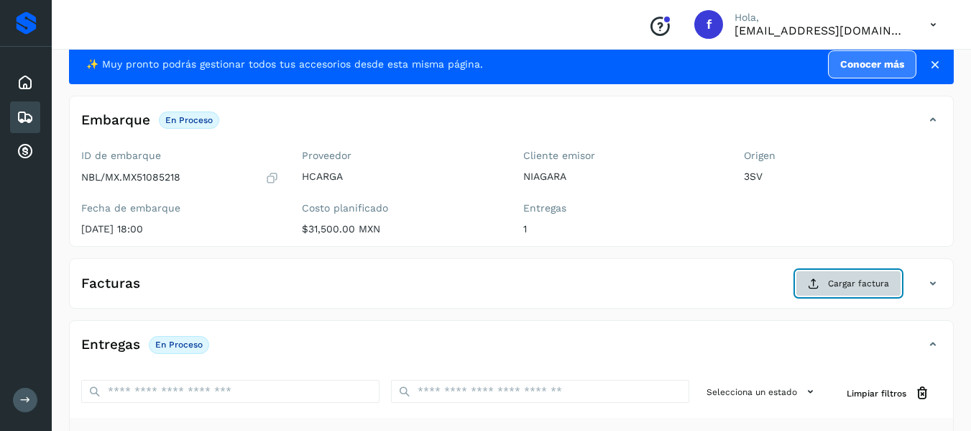
click at [817, 278] on icon at bounding box center [814, 284] width 12 height 12
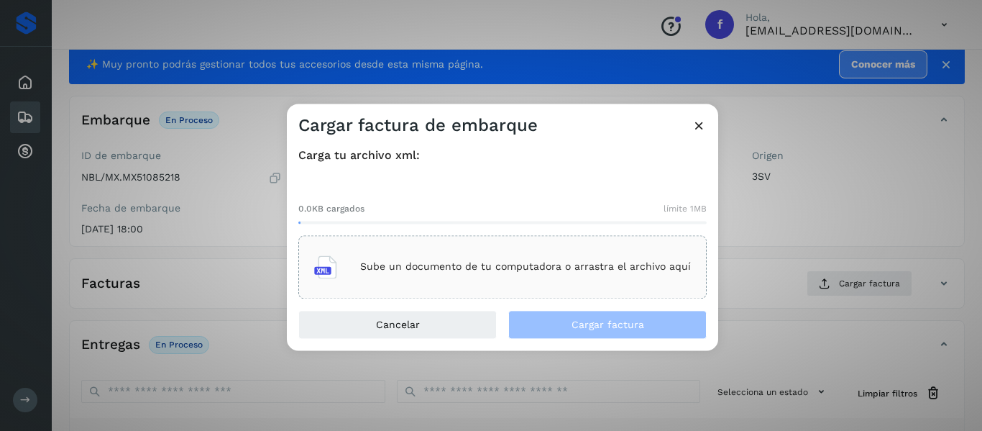
click at [361, 270] on div "Sube un documento de tu computadora o arrastra el archivo aquí" at bounding box center [502, 266] width 377 height 39
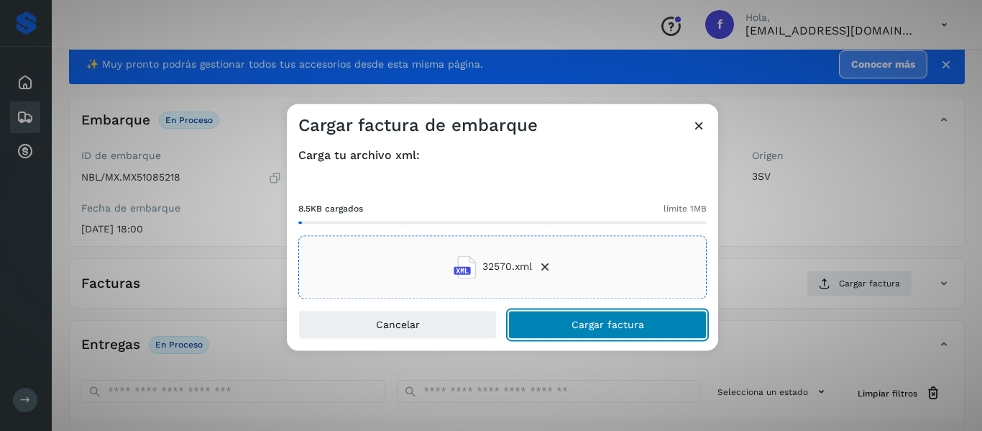
click at [594, 326] on span "Cargar factura" at bounding box center [608, 324] width 73 height 10
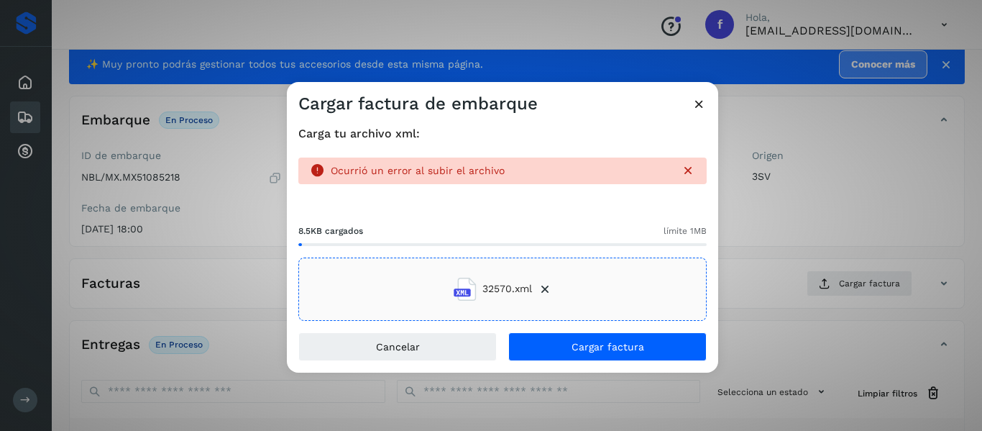
click at [506, 167] on p "Ocurrió un error al subir el archivo" at bounding box center [500, 171] width 339 height 12
click at [493, 218] on div "8.5KB cargados límite 1MB" at bounding box center [502, 229] width 408 height 33
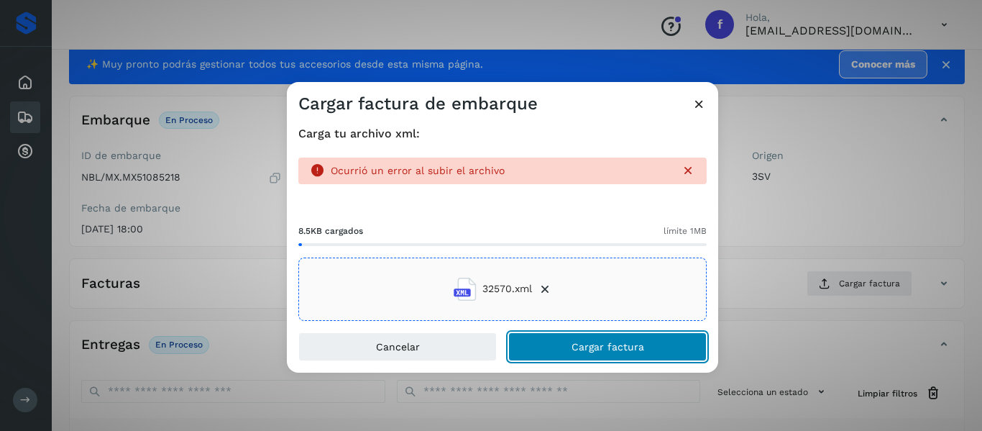
click at [562, 352] on button "Cargar factura" at bounding box center [607, 346] width 198 height 29
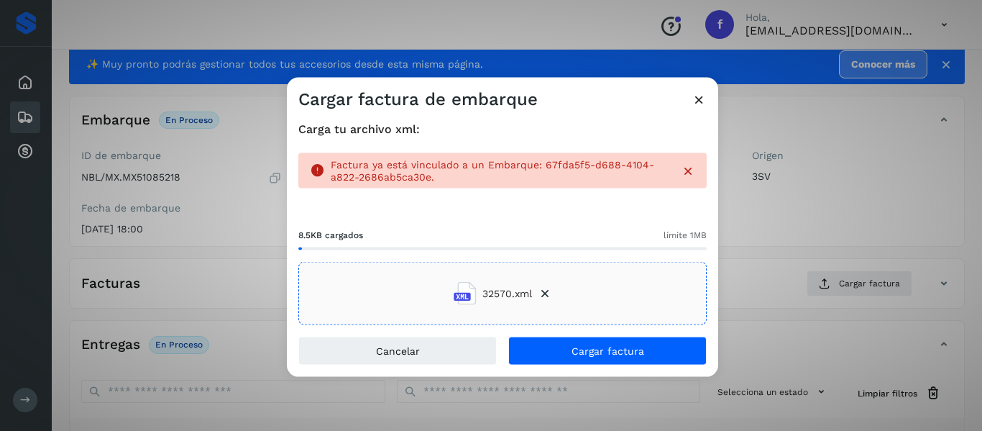
click at [701, 103] on icon at bounding box center [699, 98] width 15 height 15
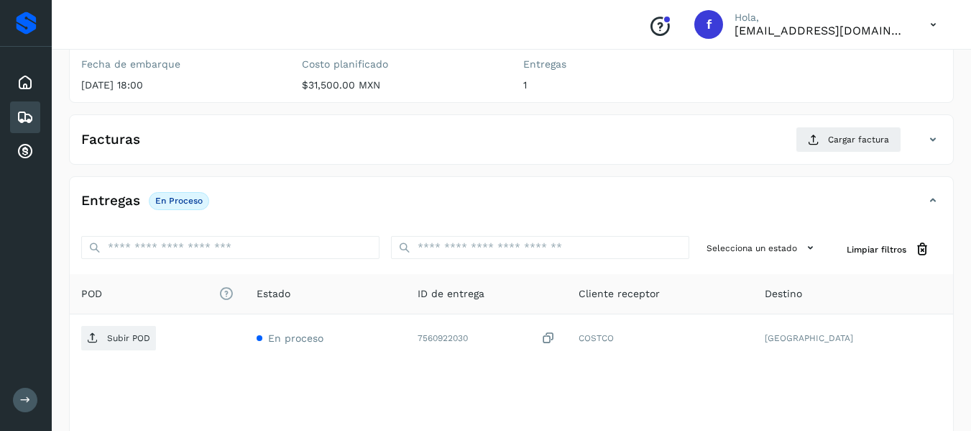
scroll to position [110, 0]
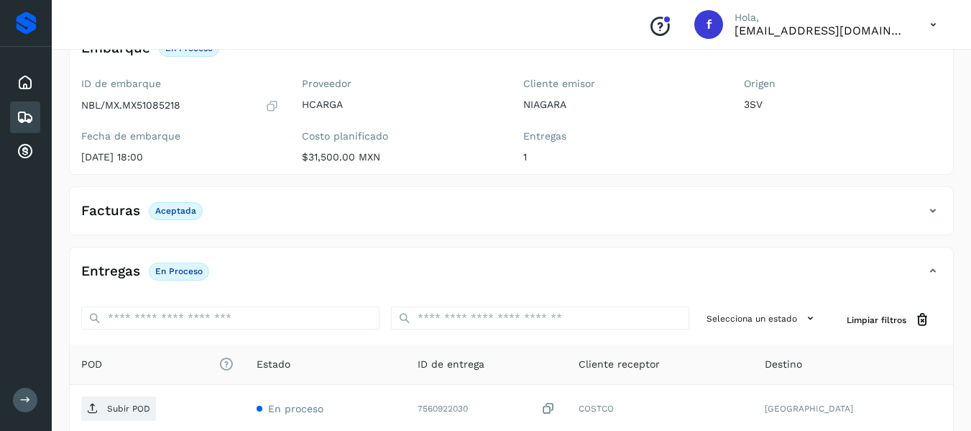
click at [935, 209] on icon at bounding box center [933, 210] width 17 height 17
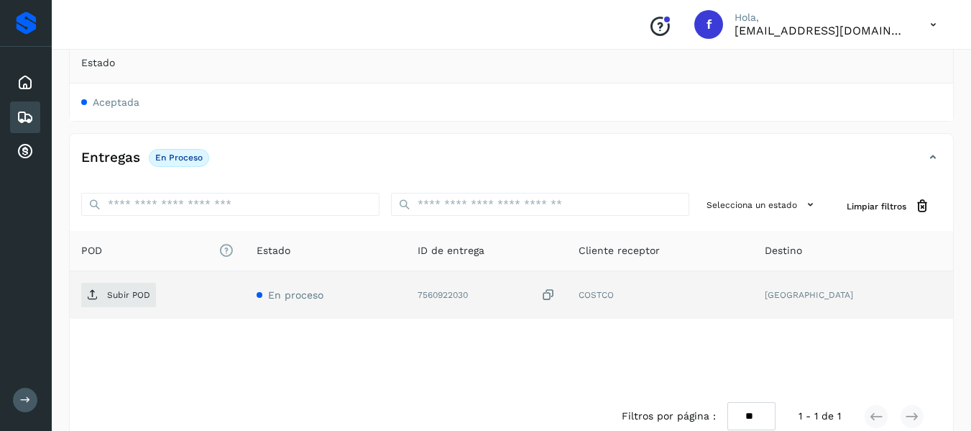
scroll to position [326, 0]
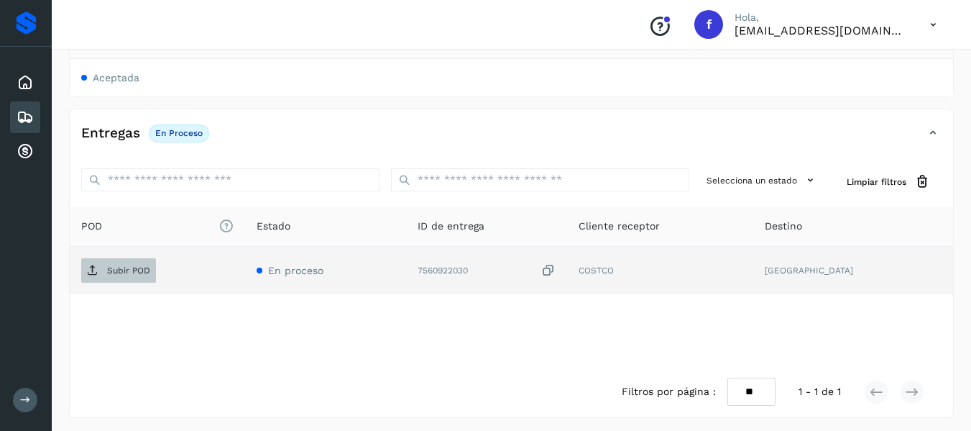
click at [101, 278] on span "Subir POD" at bounding box center [118, 270] width 75 height 23
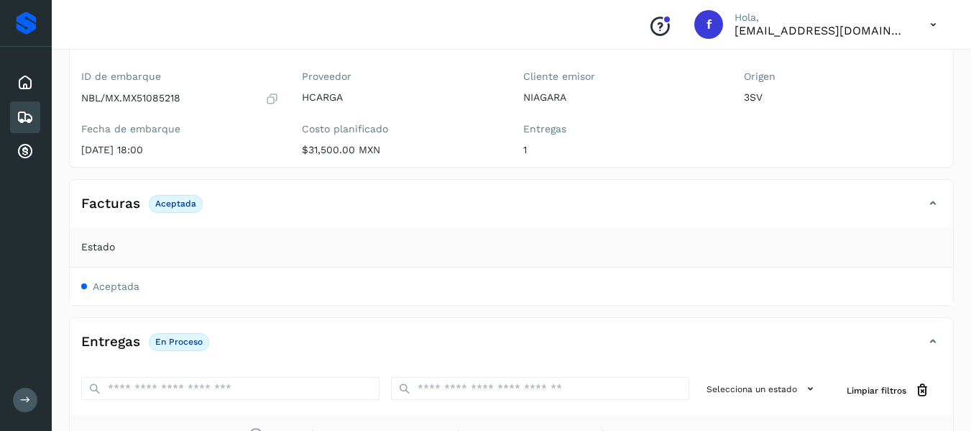
scroll to position [114, 0]
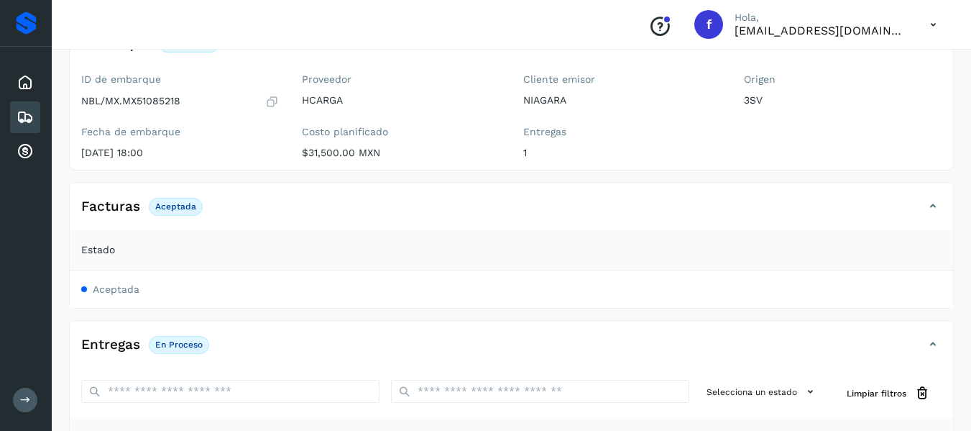
click at [22, 120] on icon at bounding box center [25, 117] width 17 height 17
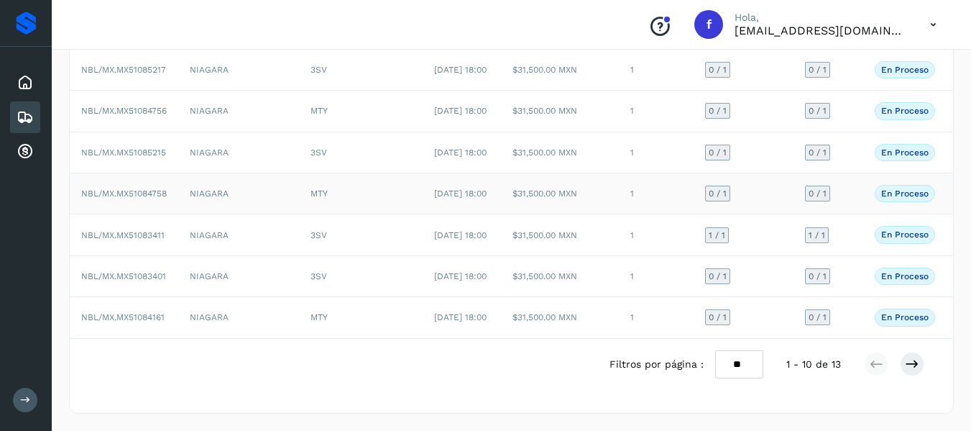
scroll to position [402, 0]
click at [903, 376] on button at bounding box center [912, 364] width 24 height 24
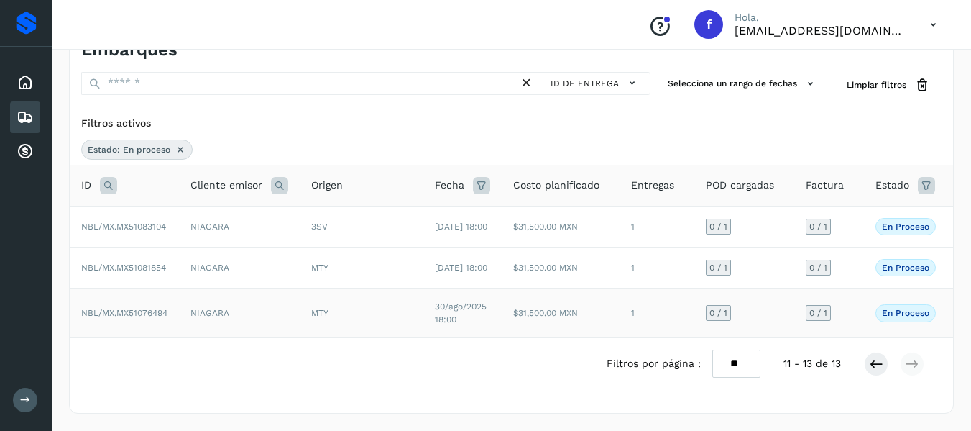
scroll to position [62, 0]
click at [871, 364] on icon at bounding box center [876, 364] width 14 height 14
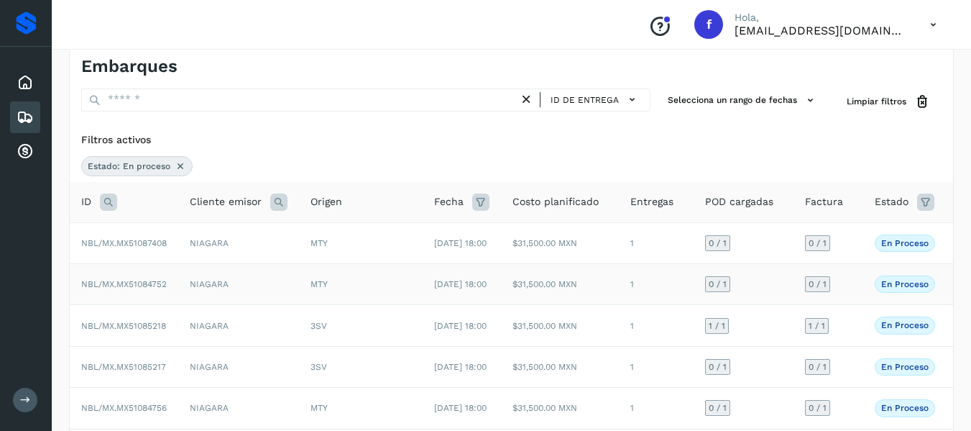
scroll to position [0, 0]
